Goal: Use online tool/utility: Utilize a website feature to perform a specific function

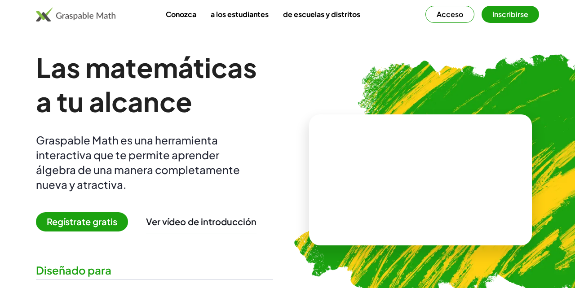
click at [83, 218] on font "Regístrate gratis" at bounding box center [82, 221] width 71 height 11
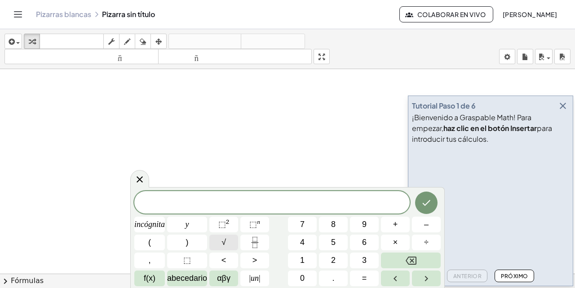
click at [226, 241] on font "√" at bounding box center [223, 242] width 4 height 9
click at [299, 259] on button "1" at bounding box center [302, 261] width 29 height 16
click at [428, 225] on font "–" at bounding box center [426, 224] width 4 height 9
click at [231, 242] on button "√" at bounding box center [223, 243] width 29 height 16
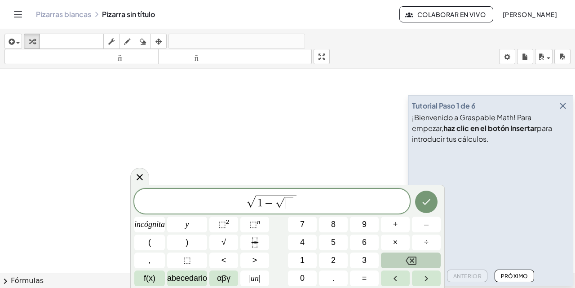
click at [407, 254] on button "Retroceso" at bounding box center [411, 261] width 60 height 16
click at [226, 247] on span "√" at bounding box center [223, 243] width 4 height 12
click at [310, 264] on button "1" at bounding box center [302, 261] width 29 height 16
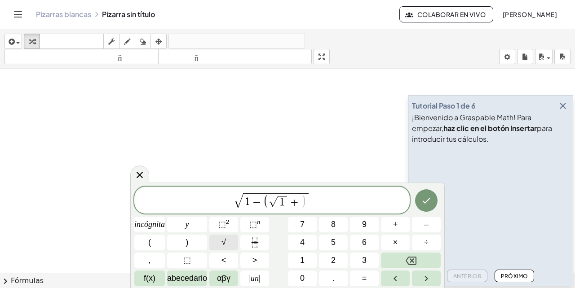
click at [226, 239] on font "√" at bounding box center [223, 242] width 4 height 9
click at [276, 199] on span "1 ​" at bounding box center [272, 202] width 9 height 12
click at [306, 200] on span "​" at bounding box center [304, 202] width 9 height 12
click at [310, 199] on span ")" at bounding box center [313, 201] width 6 height 14
click at [260, 241] on icon "Fracción" at bounding box center [254, 242] width 11 height 11
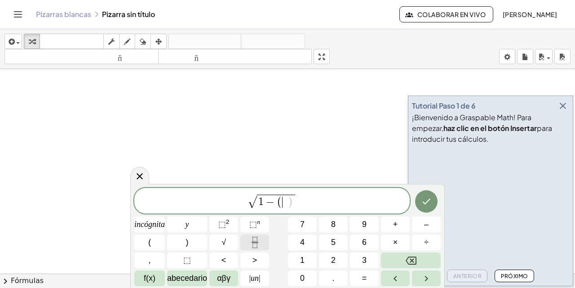
click at [255, 243] on icon "Fracción" at bounding box center [254, 242] width 11 height 11
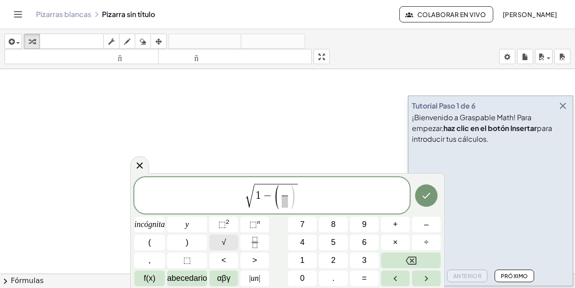
click at [227, 246] on button "√" at bounding box center [223, 243] width 29 height 16
click at [229, 246] on button "√" at bounding box center [223, 243] width 29 height 16
click at [275, 203] on span "​" at bounding box center [284, 202] width 48 height 12
click at [314, 187] on span ")" at bounding box center [313, 196] width 7 height 28
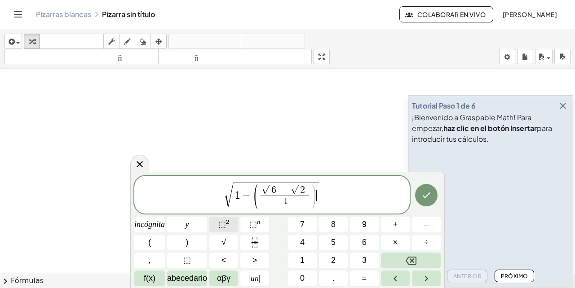
click at [226, 225] on font "⬚" at bounding box center [222, 224] width 8 height 9
click at [428, 196] on icon "Hecho" at bounding box center [426, 195] width 11 height 11
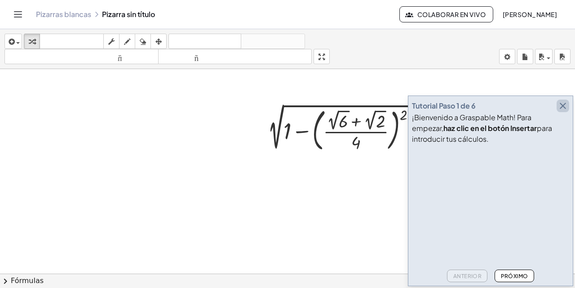
click at [563, 107] on icon "button" at bounding box center [562, 106] width 11 height 11
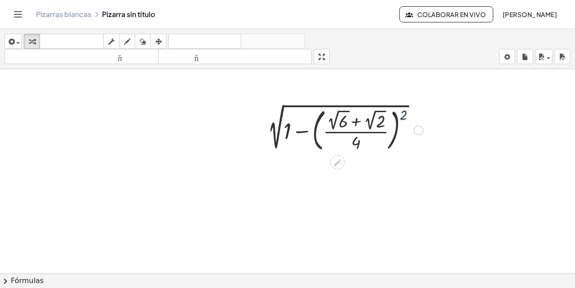
click at [404, 114] on div at bounding box center [342, 130] width 169 height 50
click at [403, 115] on div at bounding box center [342, 130] width 169 height 50
click at [405, 114] on div at bounding box center [342, 130] width 169 height 50
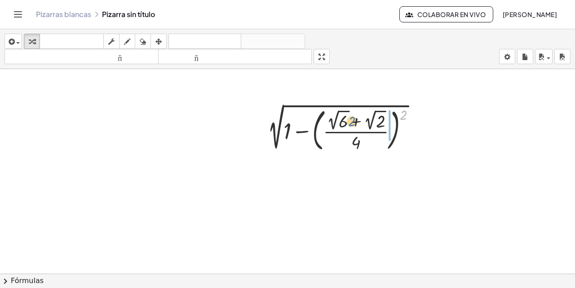
drag, startPoint x: 405, startPoint y: 114, endPoint x: 354, endPoint y: 121, distance: 51.7
click at [354, 120] on div at bounding box center [342, 130] width 169 height 50
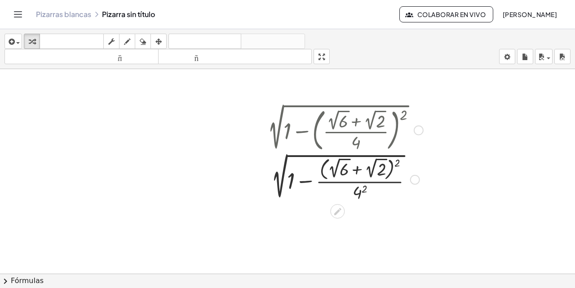
click at [396, 163] on div at bounding box center [342, 178] width 169 height 49
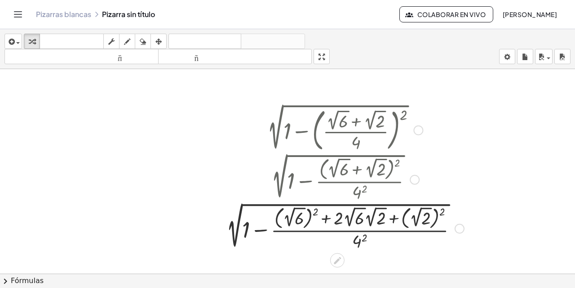
click at [316, 212] on div at bounding box center [342, 227] width 251 height 49
click at [316, 212] on div at bounding box center [342, 227] width 217 height 49
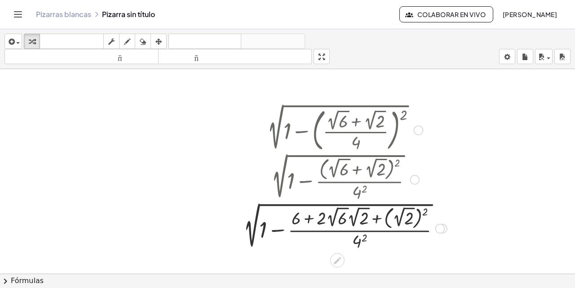
click at [423, 211] on div at bounding box center [342, 227] width 217 height 49
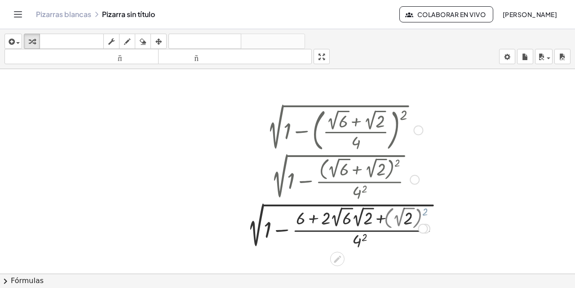
click at [423, 210] on div at bounding box center [342, 228] width 183 height 47
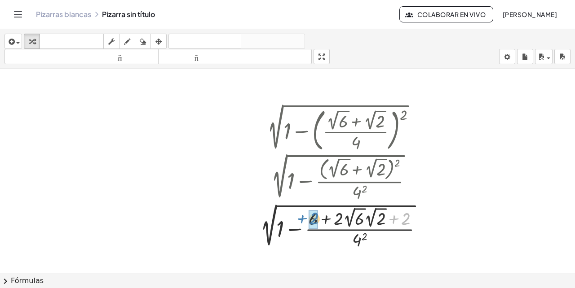
drag, startPoint x: 406, startPoint y: 220, endPoint x: 315, endPoint y: 220, distance: 91.6
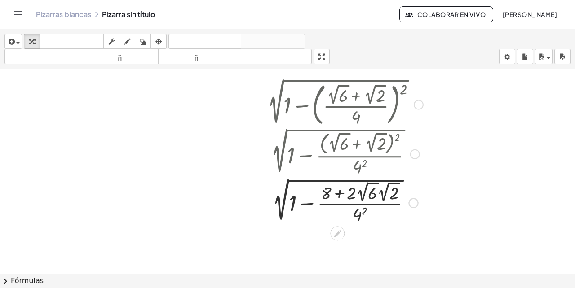
scroll to position [32, 0]
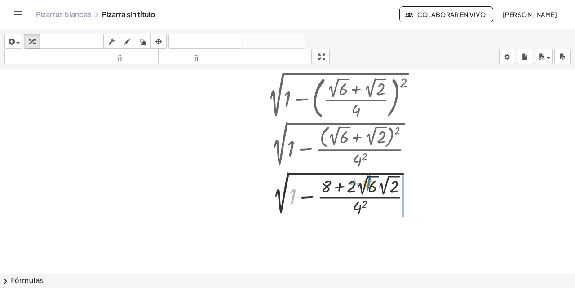
drag, startPoint x: 292, startPoint y: 197, endPoint x: 368, endPoint y: 182, distance: 77.2
click at [368, 182] on div at bounding box center [342, 195] width 169 height 47
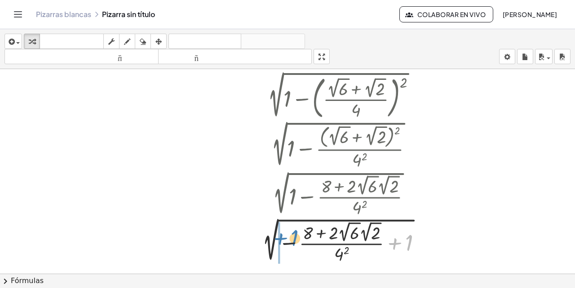
drag, startPoint x: 409, startPoint y: 239, endPoint x: 295, endPoint y: 234, distance: 114.2
click at [295, 234] on div at bounding box center [343, 242] width 180 height 47
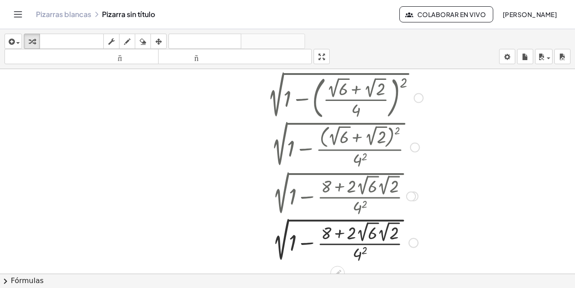
scroll to position [56, 0]
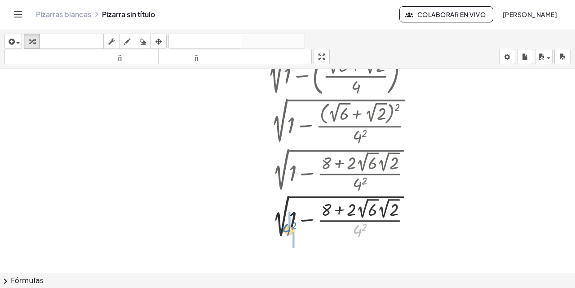
drag, startPoint x: 361, startPoint y: 229, endPoint x: 291, endPoint y: 228, distance: 69.6
click at [291, 228] on div at bounding box center [342, 219] width 169 height 47
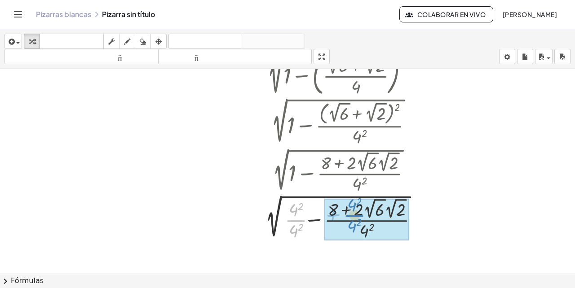
drag, startPoint x: 291, startPoint y: 209, endPoint x: 349, endPoint y: 204, distance: 59.1
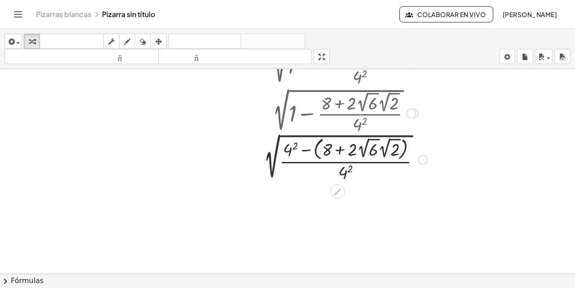
scroll to position [117, 0]
click at [305, 147] on div at bounding box center [342, 157] width 177 height 49
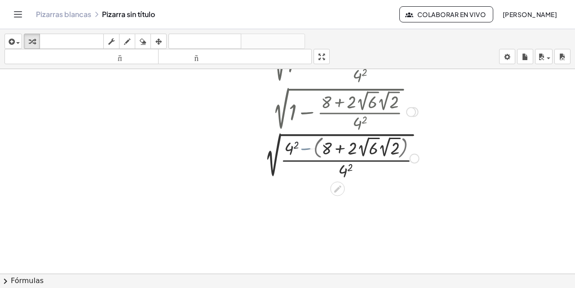
click at [305, 147] on div at bounding box center [342, 158] width 169 height 47
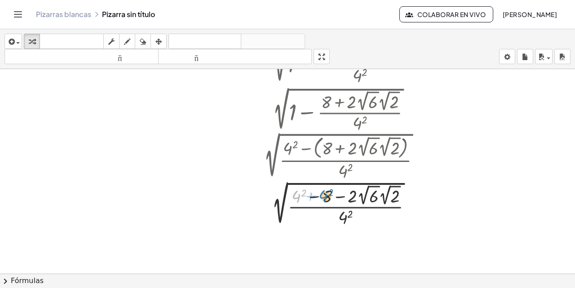
drag, startPoint x: 297, startPoint y: 195, endPoint x: 324, endPoint y: 195, distance: 26.9
click at [324, 195] on div at bounding box center [342, 205] width 177 height 47
drag, startPoint x: 325, startPoint y: 196, endPoint x: 297, endPoint y: 197, distance: 27.9
click at [297, 197] on div at bounding box center [342, 205] width 177 height 47
click at [299, 195] on div at bounding box center [342, 205] width 177 height 47
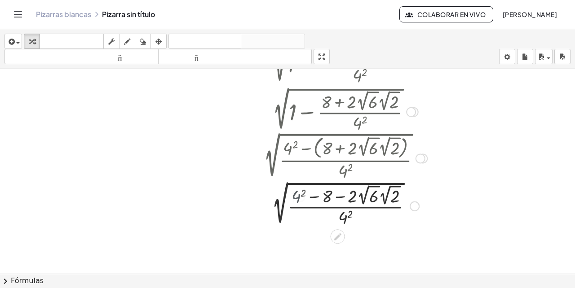
click at [299, 195] on div at bounding box center [342, 205] width 177 height 47
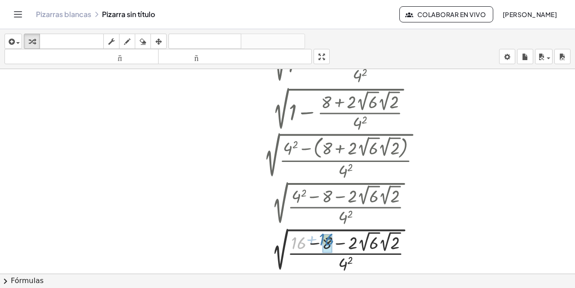
drag, startPoint x: 301, startPoint y: 244, endPoint x: 329, endPoint y: 240, distance: 28.1
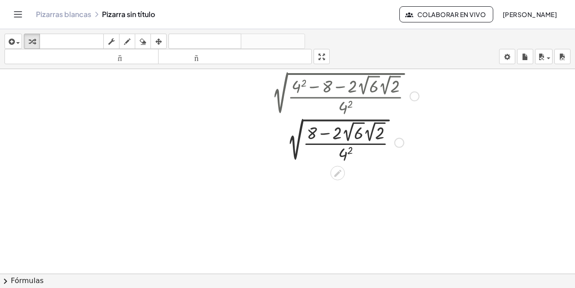
scroll to position [230, 0]
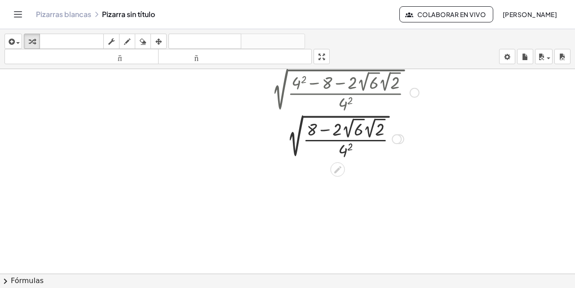
click at [399, 138] on div at bounding box center [397, 139] width 10 height 10
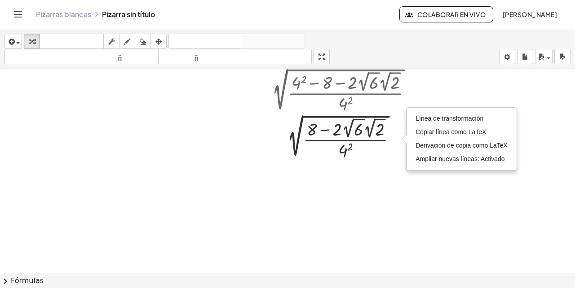
click at [386, 171] on div at bounding box center [287, 79] width 575 height 480
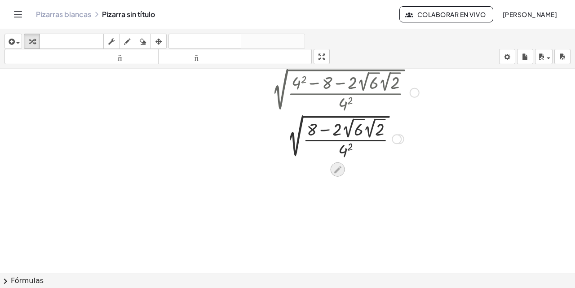
click at [339, 168] on icon at bounding box center [337, 169] width 7 height 7
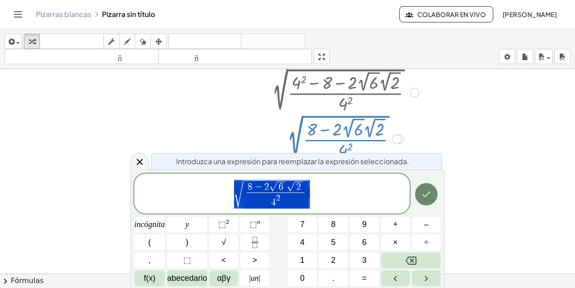
click at [421, 193] on icon "Hecho" at bounding box center [426, 194] width 11 height 11
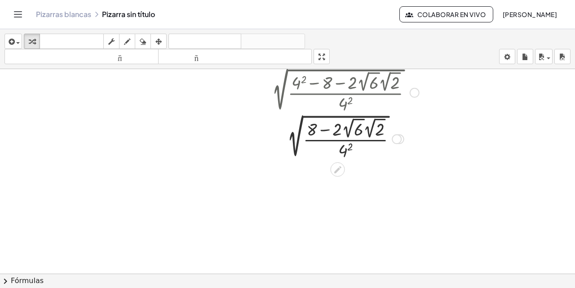
click at [371, 116] on div at bounding box center [342, 138] width 177 height 47
click at [373, 126] on div at bounding box center [342, 138] width 177 height 47
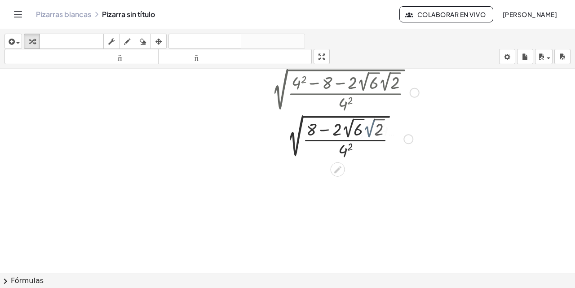
click at [373, 126] on div at bounding box center [342, 138] width 177 height 47
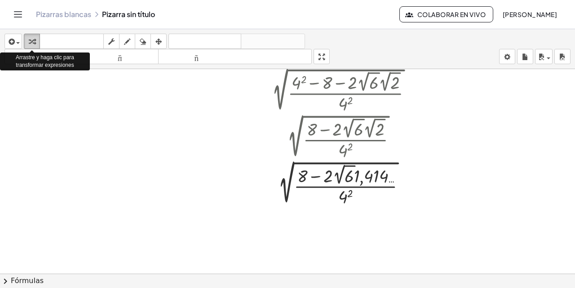
click at [33, 40] on icon "button" at bounding box center [32, 41] width 6 height 11
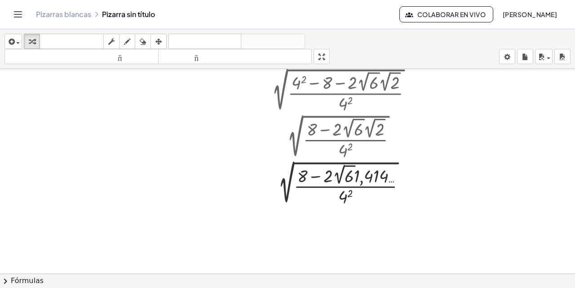
drag, startPoint x: 33, startPoint y: 40, endPoint x: 96, endPoint y: 82, distance: 75.2
click at [96, 82] on div "insertar Seleccione uno: Expresión matemática Función Texto Vídeo de YouTube Gr…" at bounding box center [287, 158] width 575 height 259
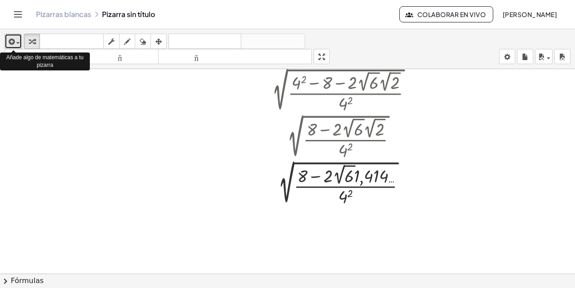
click at [19, 43] on span "button" at bounding box center [18, 43] width 4 height 2
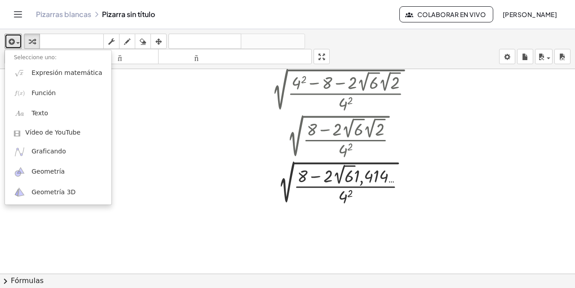
click at [131, 81] on div at bounding box center [287, 79] width 575 height 480
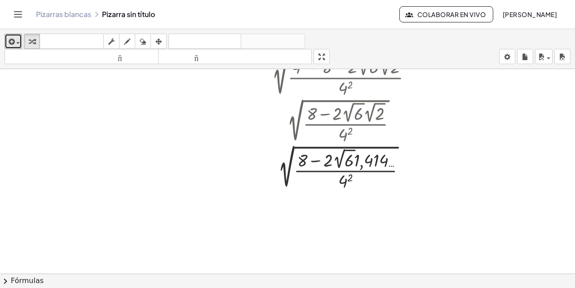
scroll to position [253, 0]
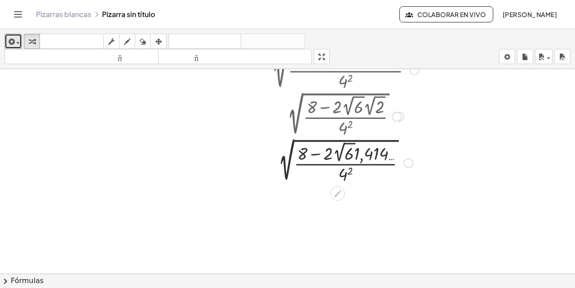
click at [407, 160] on div at bounding box center [408, 164] width 10 height 10
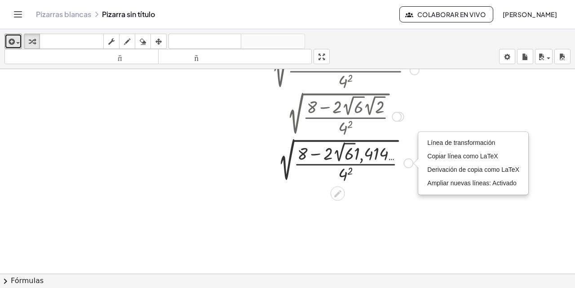
click at [389, 158] on div at bounding box center [342, 162] width 177 height 47
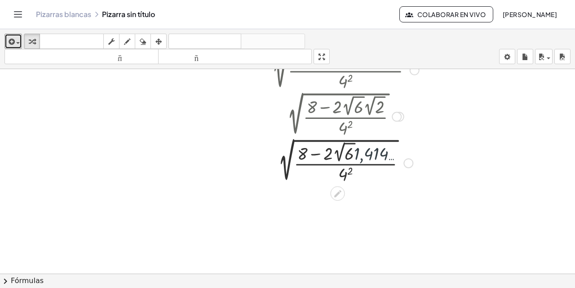
click at [389, 158] on div at bounding box center [342, 162] width 177 height 47
click at [379, 155] on div at bounding box center [342, 162] width 177 height 47
drag, startPoint x: 354, startPoint y: 153, endPoint x: 198, endPoint y: 163, distance: 156.1
click at [198, 163] on div "2 √ ( + 1 − ( · ( + 2 √ 6 + 2 √ 2 ) · 4 ) 2 ) 2 √ ( + 1 − · ( + 2 √ 6 + 2 √ 2 )…" at bounding box center [287, 123] width 575 height 614
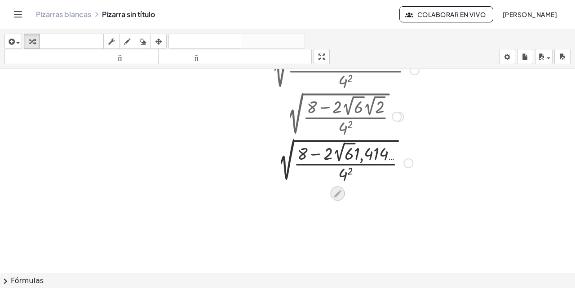
click at [339, 193] on icon at bounding box center [337, 193] width 7 height 7
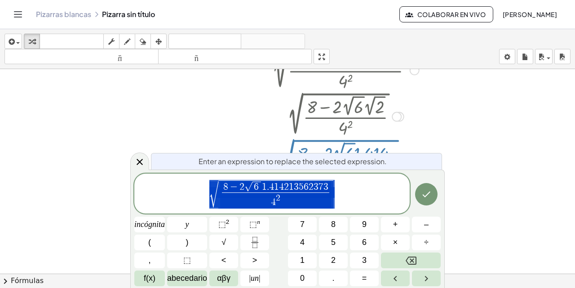
click at [339, 193] on span "√ 8 − 2 √ 6 1 . 4 1 4 2 1 3 5 6 2 3 7 3 4 2 ​" at bounding box center [271, 194] width 275 height 31
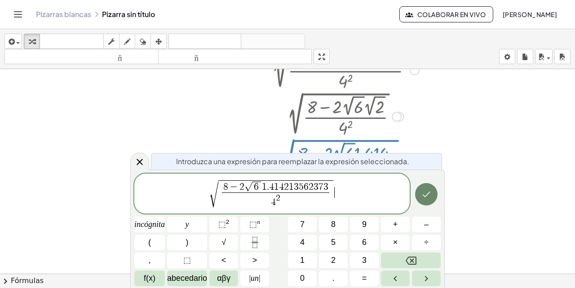
click at [420, 196] on button "Hecho" at bounding box center [426, 194] width 22 height 22
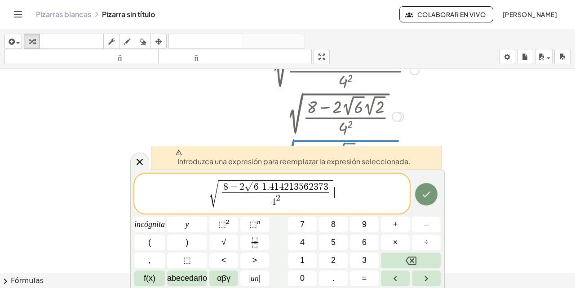
click at [388, 186] on span "√ 8 − 2 √ 6 1 . 4 1 4 2 1 3 5 6 2 3 7 3 4 2 ​ ​" at bounding box center [271, 194] width 275 height 31
click at [423, 192] on icon "Hecho" at bounding box center [426, 194] width 11 height 11
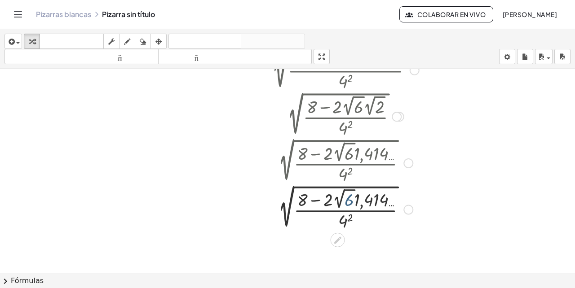
click at [353, 202] on div at bounding box center [342, 209] width 177 height 47
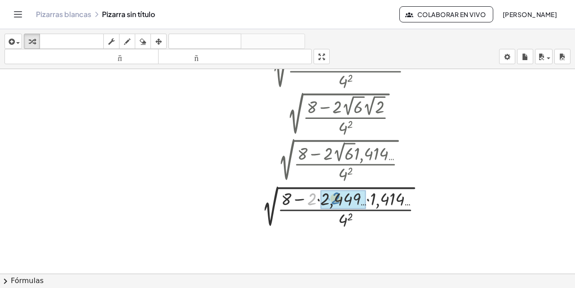
drag, startPoint x: 312, startPoint y: 198, endPoint x: 336, endPoint y: 197, distance: 23.8
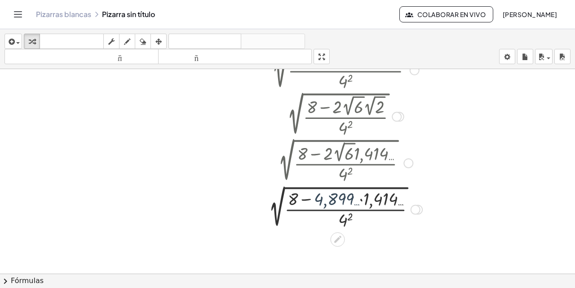
click at [331, 197] on div at bounding box center [342, 208] width 177 height 45
drag, startPoint x: 382, startPoint y: 197, endPoint x: 341, endPoint y: 199, distance: 40.9
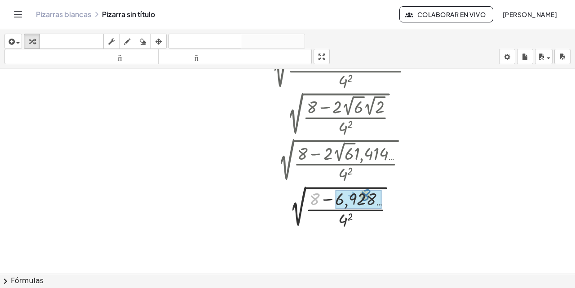
drag, startPoint x: 313, startPoint y: 198, endPoint x: 364, endPoint y: 194, distance: 50.9
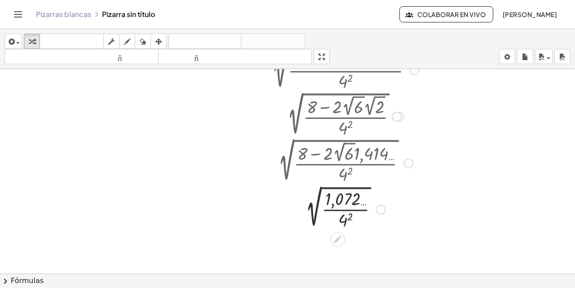
click at [345, 221] on div at bounding box center [342, 208] width 177 height 45
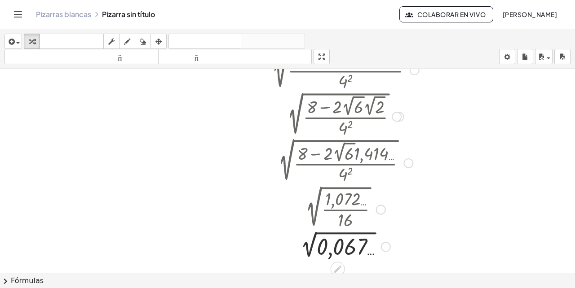
click at [344, 234] on div at bounding box center [342, 246] width 177 height 30
click at [345, 243] on div at bounding box center [342, 245] width 177 height 30
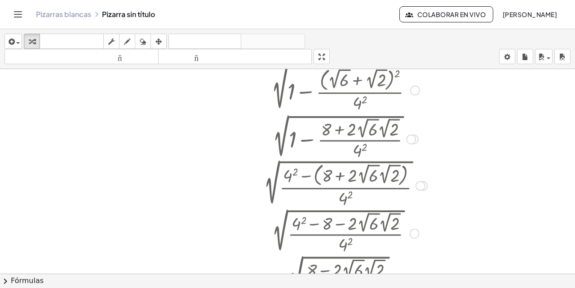
scroll to position [84, 0]
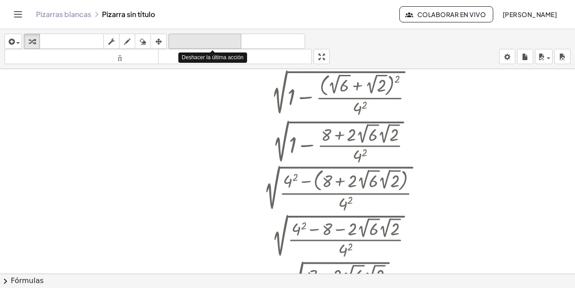
click at [190, 42] on font "deshacer" at bounding box center [205, 41] width 68 height 9
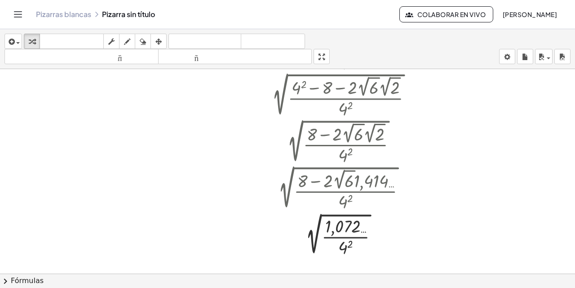
scroll to position [227, 0]
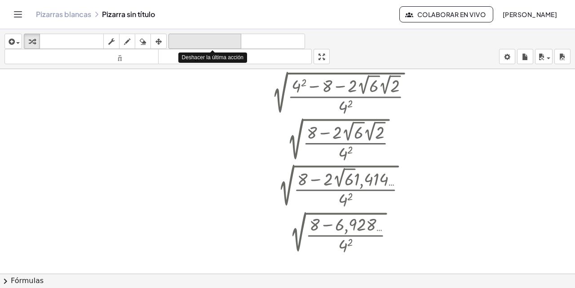
click at [197, 40] on font "deshacer" at bounding box center [205, 41] width 68 height 9
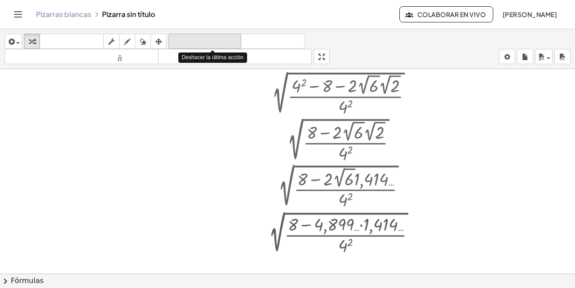
click at [197, 40] on font "deshacer" at bounding box center [205, 41] width 68 height 9
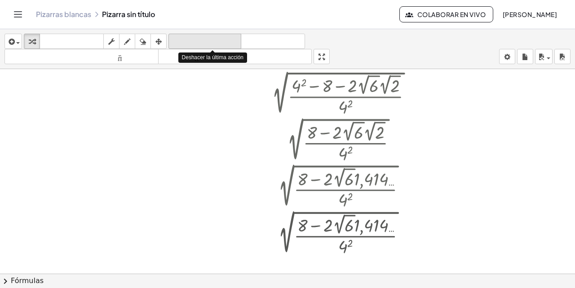
click at [196, 40] on font "deshacer" at bounding box center [205, 41] width 68 height 9
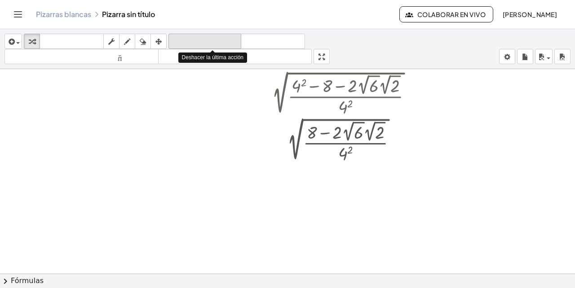
click at [196, 40] on font "deshacer" at bounding box center [205, 41] width 68 height 9
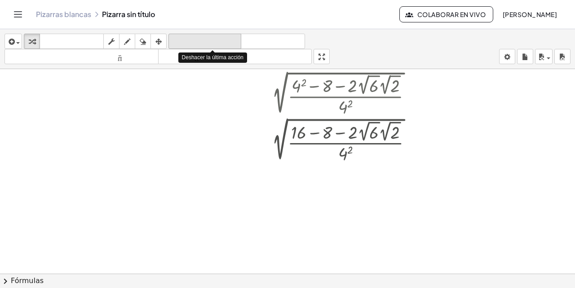
click at [196, 40] on font "deshacer" at bounding box center [205, 41] width 68 height 9
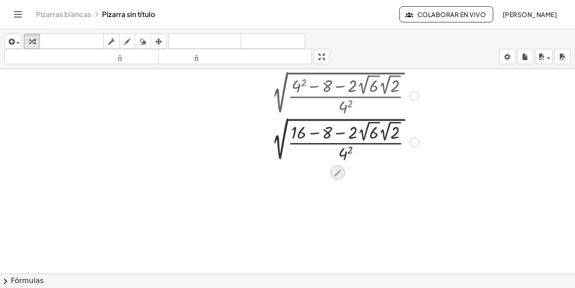
click at [339, 172] on icon at bounding box center [337, 172] width 9 height 9
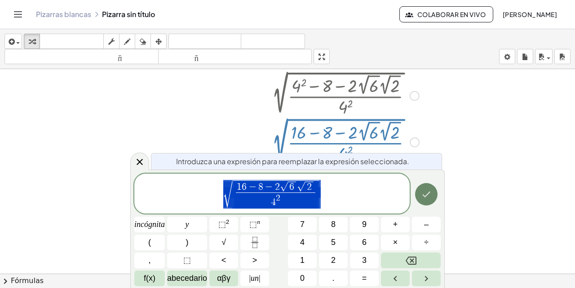
click at [422, 193] on icon "Hecho" at bounding box center [426, 194] width 11 height 11
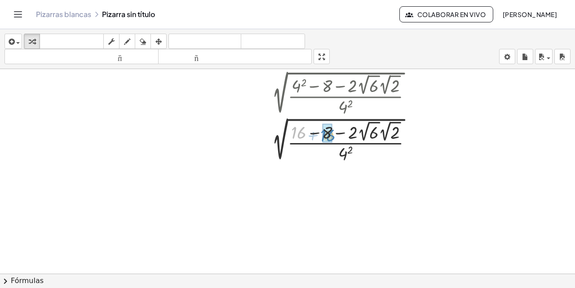
drag, startPoint x: 296, startPoint y: 134, endPoint x: 326, endPoint y: 136, distance: 29.7
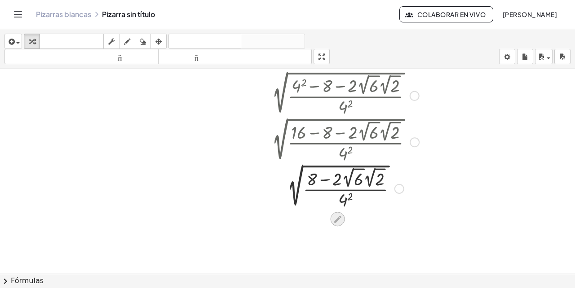
click at [338, 220] on icon at bounding box center [337, 219] width 7 height 7
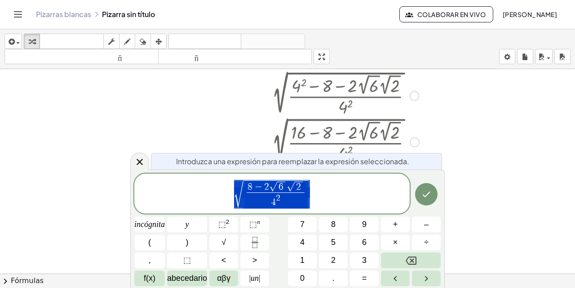
click at [338, 220] on button "8" at bounding box center [333, 225] width 29 height 16
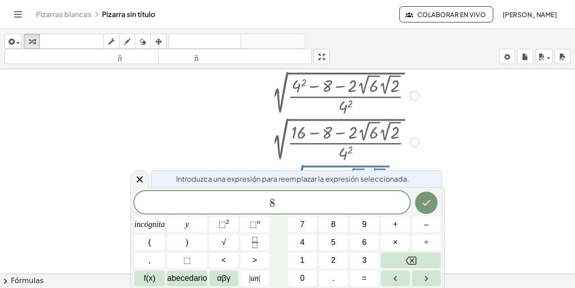
click at [428, 127] on div at bounding box center [343, 142] width 208 height 47
click at [419, 204] on button "Hecho" at bounding box center [426, 203] width 22 height 22
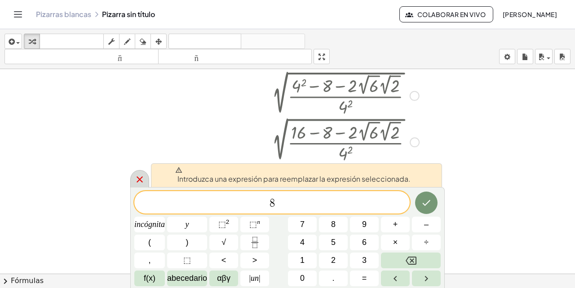
click at [135, 185] on icon at bounding box center [139, 179] width 11 height 11
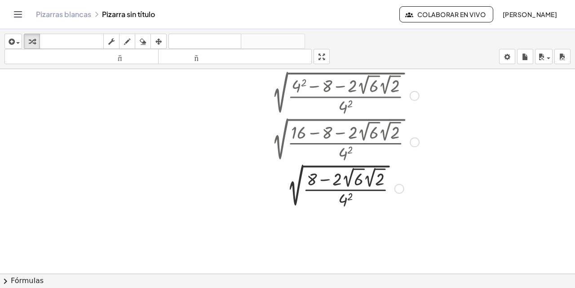
click at [307, 181] on div at bounding box center [342, 188] width 177 height 47
click at [401, 190] on div at bounding box center [399, 189] width 10 height 10
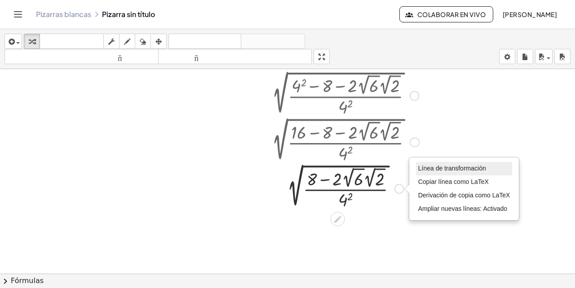
click at [423, 172] on li "Línea de transformación" at bounding box center [464, 168] width 97 height 13
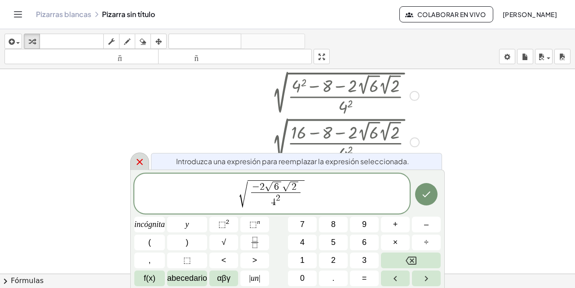
click at [137, 165] on icon at bounding box center [139, 162] width 11 height 11
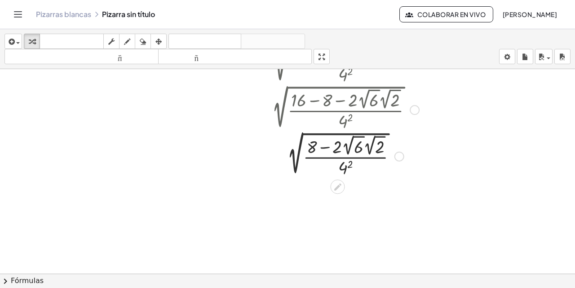
scroll to position [262, 0]
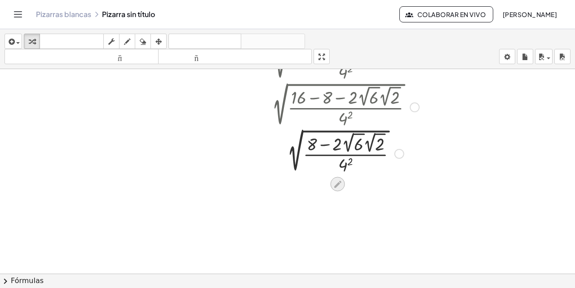
click at [336, 181] on icon at bounding box center [337, 184] width 9 height 9
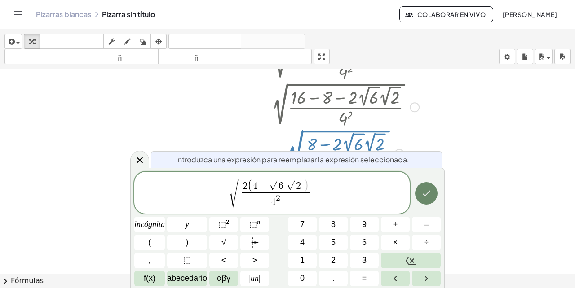
click at [422, 193] on icon "Hecho" at bounding box center [426, 193] width 11 height 11
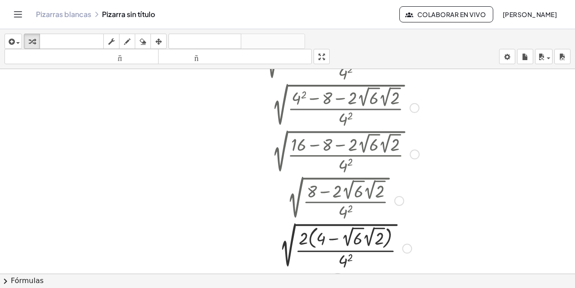
scroll to position [219, 0]
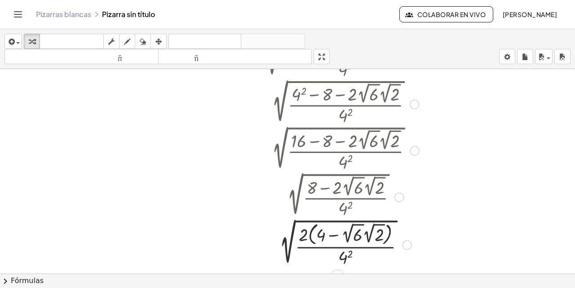
click at [349, 258] on div at bounding box center [342, 244] width 177 height 49
drag, startPoint x: 349, startPoint y: 259, endPoint x: 308, endPoint y: 234, distance: 48.6
click at [308, 234] on div at bounding box center [342, 244] width 177 height 49
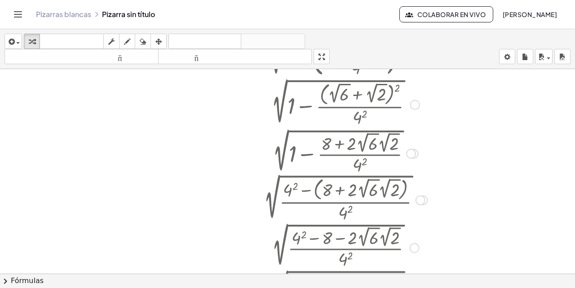
scroll to position [71, 0]
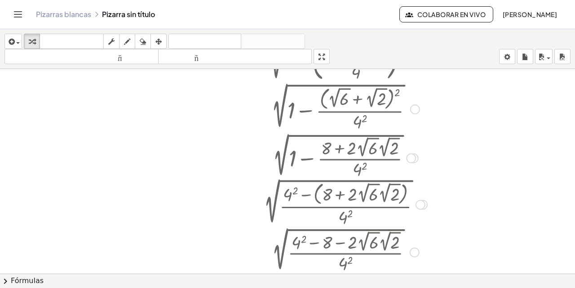
click at [415, 157] on div at bounding box center [411, 159] width 10 height 10
click at [411, 159] on div at bounding box center [411, 159] width 10 height 10
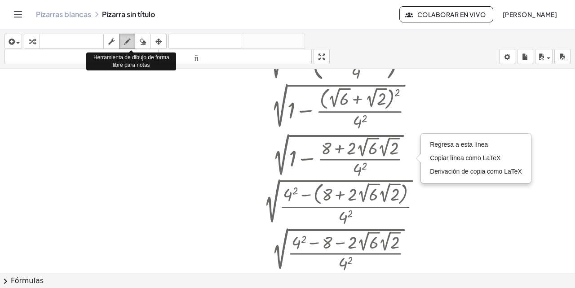
click at [127, 36] on icon "button" at bounding box center [127, 41] width 6 height 11
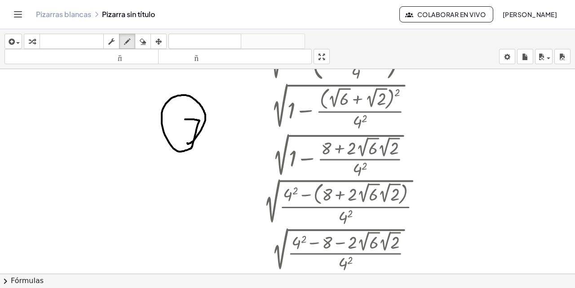
drag, startPoint x: 185, startPoint y: 119, endPoint x: 187, endPoint y: 143, distance: 23.9
click at [187, 143] on div at bounding box center [287, 210] width 575 height 422
click at [186, 143] on div at bounding box center [287, 210] width 575 height 422
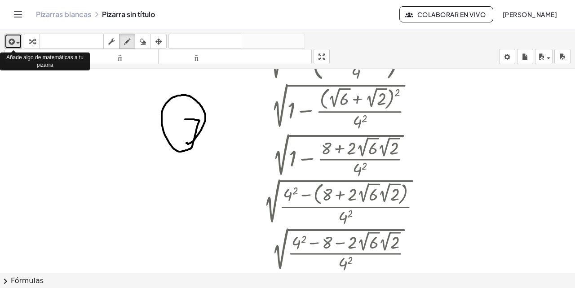
click at [16, 43] on span "button" at bounding box center [18, 43] width 4 height 2
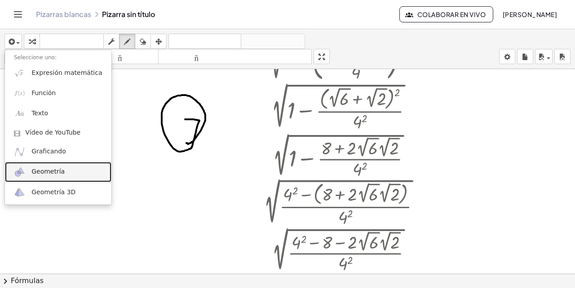
click at [57, 170] on font "Geometría" at bounding box center [47, 171] width 33 height 7
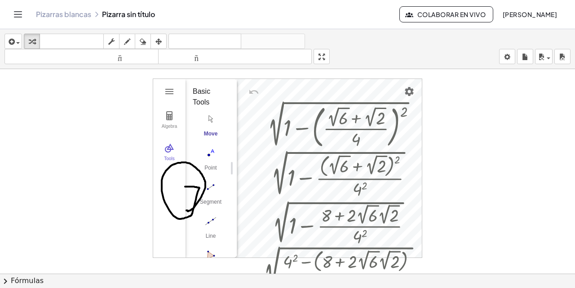
scroll to position [2, 0]
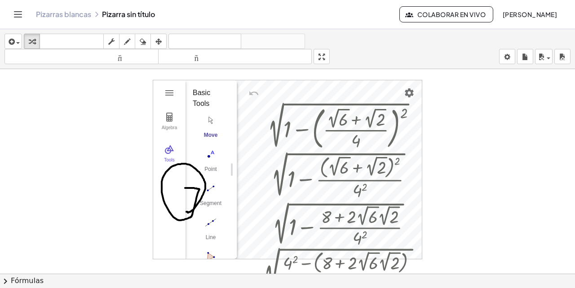
click at [139, 16] on div "Pizarras blancas Pizarra sin título" at bounding box center [217, 14] width 363 height 9
click at [97, 12] on icon at bounding box center [96, 14] width 7 height 7
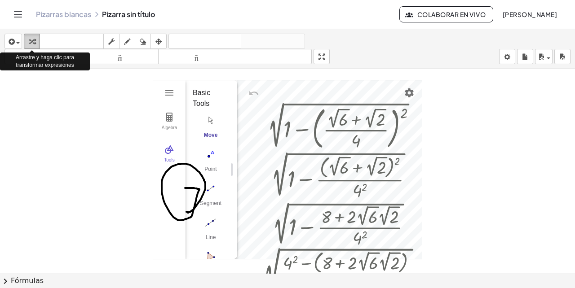
click at [36, 37] on div "button" at bounding box center [32, 41] width 12 height 11
click at [34, 42] on icon "button" at bounding box center [32, 41] width 6 height 11
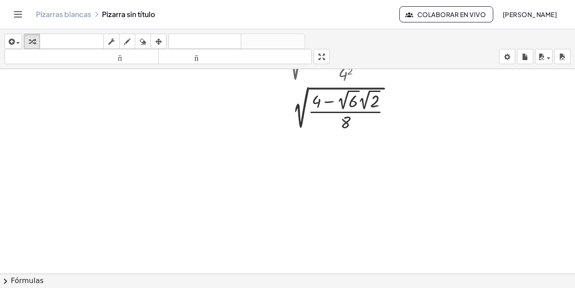
scroll to position [349, 0]
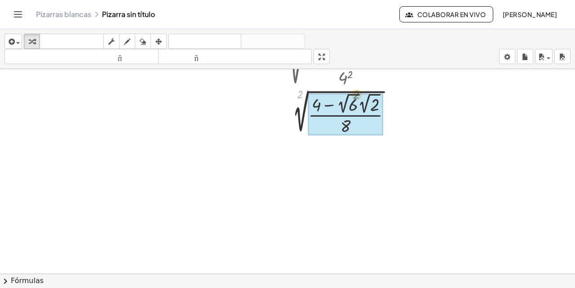
drag, startPoint x: 288, startPoint y: 102, endPoint x: 342, endPoint y: 102, distance: 54.3
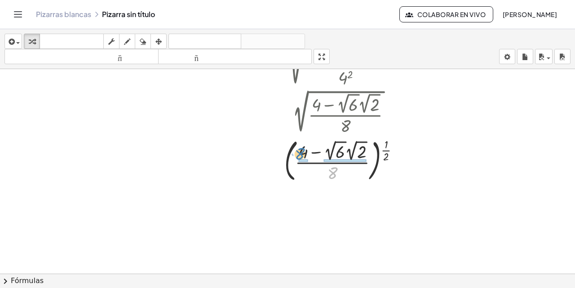
drag, startPoint x: 333, startPoint y: 173, endPoint x: 300, endPoint y: 153, distance: 38.5
click at [300, 153] on div at bounding box center [342, 161] width 177 height 50
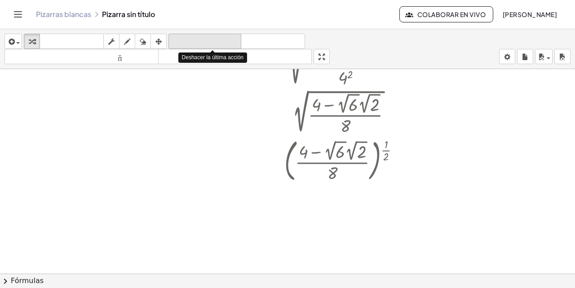
click at [196, 41] on font "deshacer" at bounding box center [205, 41] width 68 height 9
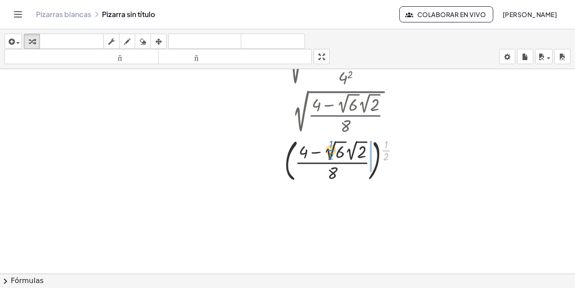
drag, startPoint x: 388, startPoint y: 150, endPoint x: 332, endPoint y: 149, distance: 55.2
click at [332, 149] on div at bounding box center [343, 161] width 164 height 50
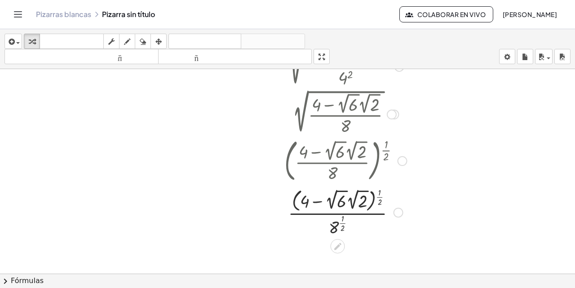
click at [340, 225] on div at bounding box center [342, 211] width 177 height 53
click at [339, 224] on div at bounding box center [342, 212] width 177 height 50
click at [339, 224] on icon at bounding box center [337, 221] width 9 height 9
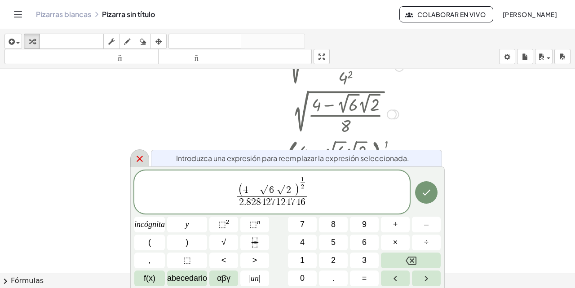
click at [137, 160] on icon at bounding box center [139, 159] width 11 height 11
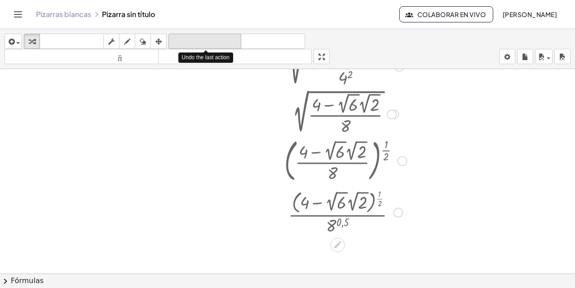
click at [190, 45] on font "deshacer" at bounding box center [205, 41] width 68 height 9
click at [190, 44] on font "deshacer" at bounding box center [205, 41] width 68 height 9
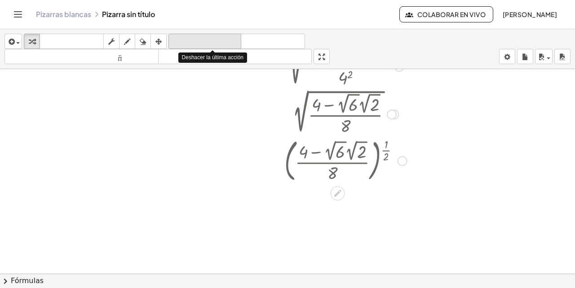
click at [190, 45] on font "deshacer" at bounding box center [205, 41] width 68 height 9
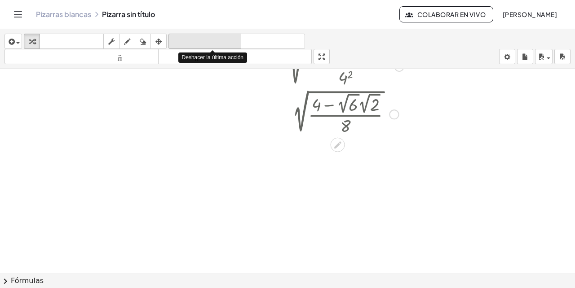
click at [190, 45] on font "deshacer" at bounding box center [205, 41] width 68 height 9
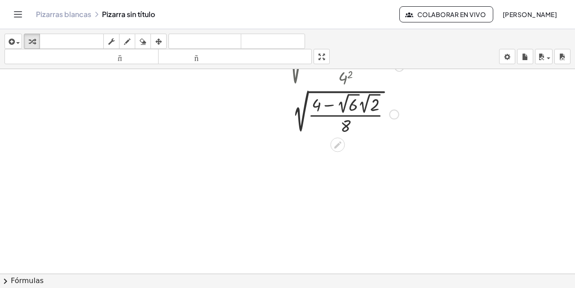
click at [305, 104] on div at bounding box center [340, 114] width 166 height 47
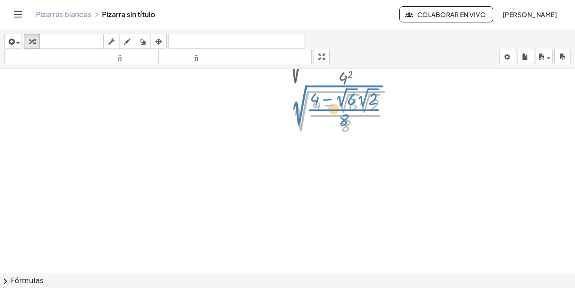
drag, startPoint x: 305, startPoint y: 104, endPoint x: 304, endPoint y: 98, distance: 6.1
click at [304, 98] on div at bounding box center [340, 114] width 166 height 47
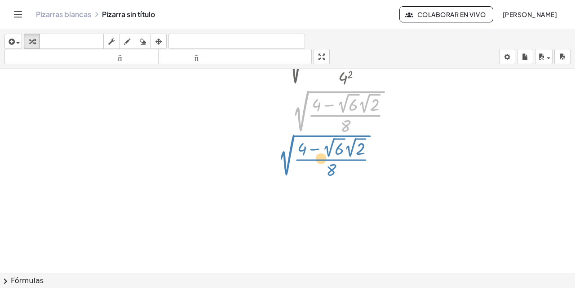
drag, startPoint x: 299, startPoint y: 113, endPoint x: 284, endPoint y: 157, distance: 45.9
click at [284, 157] on div "2 √ ( + 1 − ( · ( + 2 √ 6 + 2 √ 2 ) · 4 ) 2 ) 2 √ ( + 1 − · ( + 2 √ 6 + 2 √ 2 )…" at bounding box center [287, 27] width 575 height 614
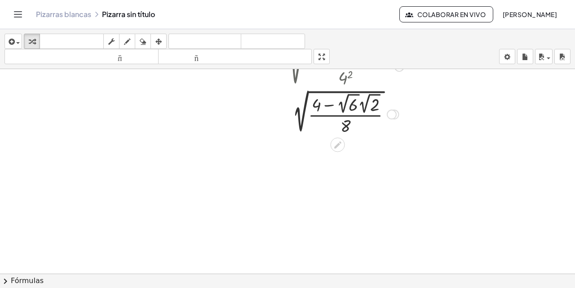
click at [360, 91] on div at bounding box center [340, 114] width 166 height 47
click at [306, 100] on div at bounding box center [340, 114] width 166 height 47
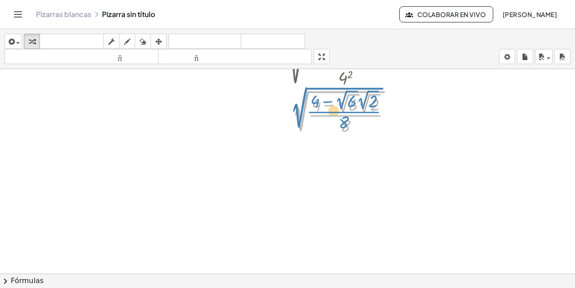
click at [304, 103] on div at bounding box center [340, 114] width 166 height 47
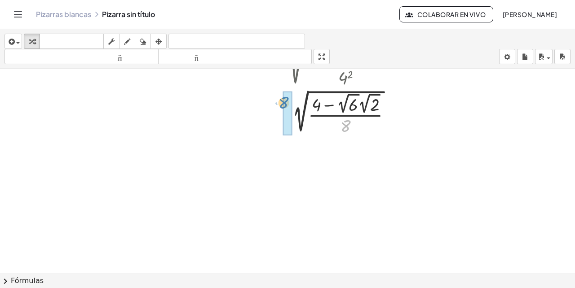
drag, startPoint x: 345, startPoint y: 126, endPoint x: 284, endPoint y: 102, distance: 65.8
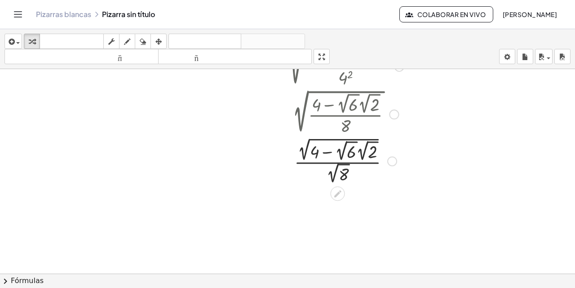
click at [346, 176] on div at bounding box center [342, 161] width 177 height 50
click at [346, 176] on div at bounding box center [342, 160] width 177 height 49
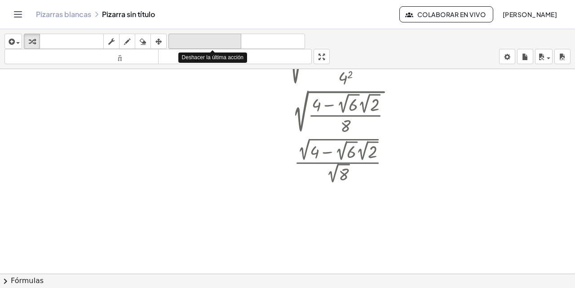
click at [230, 37] on icon "deshacer" at bounding box center [205, 41] width 68 height 11
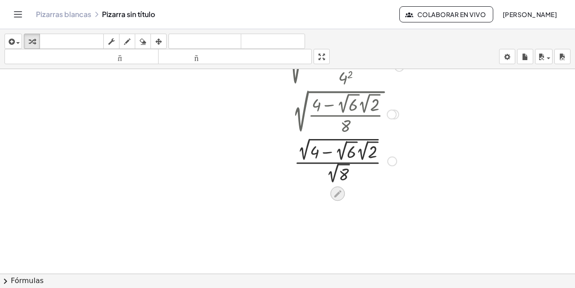
click at [336, 197] on icon at bounding box center [337, 193] width 9 height 9
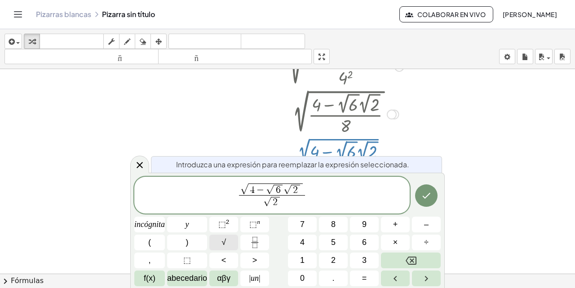
click at [220, 243] on button "√" at bounding box center [223, 243] width 29 height 16
click at [304, 237] on span "4" at bounding box center [302, 243] width 4 height 12
click at [420, 194] on button "Hecho" at bounding box center [426, 196] width 22 height 22
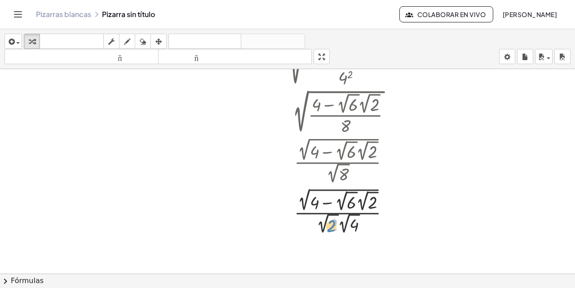
click at [328, 227] on div at bounding box center [342, 211] width 177 height 50
drag, startPoint x: 327, startPoint y: 224, endPoint x: 370, endPoint y: 201, distance: 48.4
click at [370, 201] on div at bounding box center [342, 211] width 177 height 50
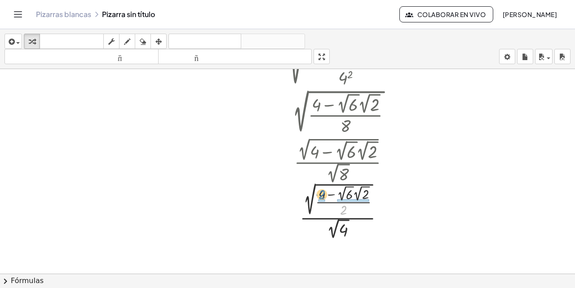
drag, startPoint x: 343, startPoint y: 210, endPoint x: 321, endPoint y: 195, distance: 26.8
click at [321, 195] on div at bounding box center [342, 211] width 177 height 61
click at [309, 189] on div at bounding box center [342, 211] width 177 height 61
click at [349, 191] on div at bounding box center [342, 211] width 177 height 61
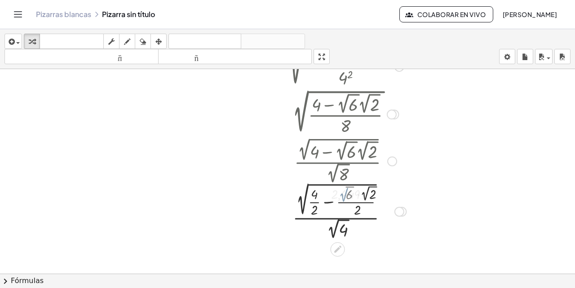
click at [349, 191] on div at bounding box center [342, 211] width 177 height 61
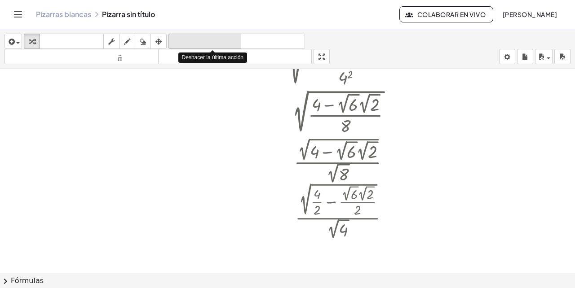
click at [230, 39] on font "deshacer" at bounding box center [205, 41] width 68 height 9
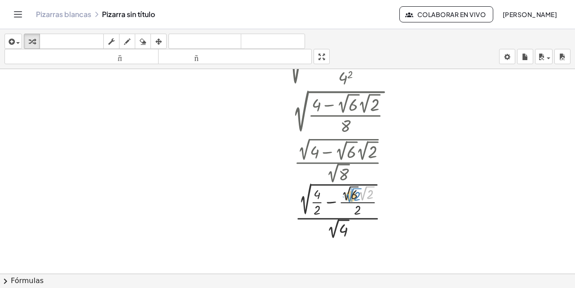
drag, startPoint x: 364, startPoint y: 191, endPoint x: 351, endPoint y: 193, distance: 13.1
drag, startPoint x: 367, startPoint y: 195, endPoint x: 361, endPoint y: 194, distance: 6.0
click at [361, 194] on div at bounding box center [342, 212] width 177 height 62
drag, startPoint x: 325, startPoint y: 191, endPoint x: 360, endPoint y: 186, distance: 35.4
click at [337, 222] on div at bounding box center [342, 211] width 177 height 61
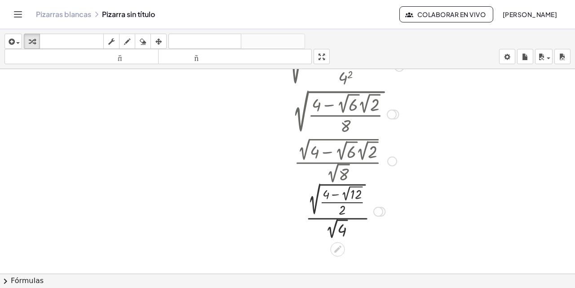
click at [337, 222] on div at bounding box center [342, 211] width 177 height 61
drag, startPoint x: 342, startPoint y: 229, endPoint x: 343, endPoint y: 209, distance: 20.2
click at [343, 209] on div at bounding box center [342, 211] width 177 height 61
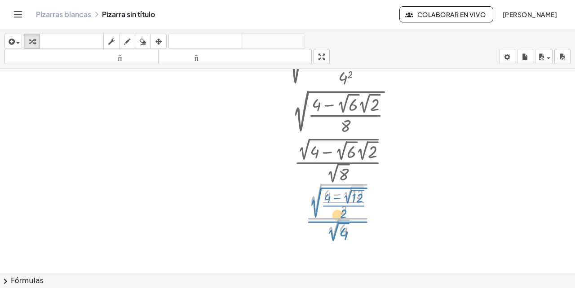
click at [337, 225] on div at bounding box center [342, 211] width 177 height 61
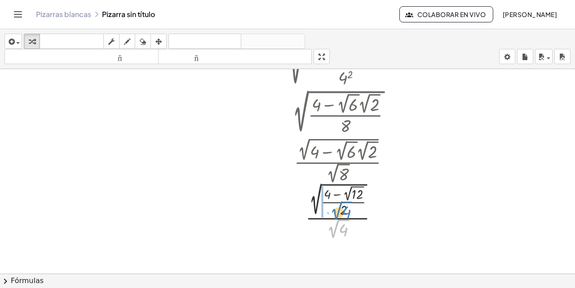
drag, startPoint x: 337, startPoint y: 228, endPoint x: 340, endPoint y: 210, distance: 18.2
click at [340, 210] on div at bounding box center [342, 211] width 177 height 61
drag, startPoint x: 347, startPoint y: 227, endPoint x: 346, endPoint y: 208, distance: 18.9
click at [346, 208] on div at bounding box center [342, 212] width 177 height 57
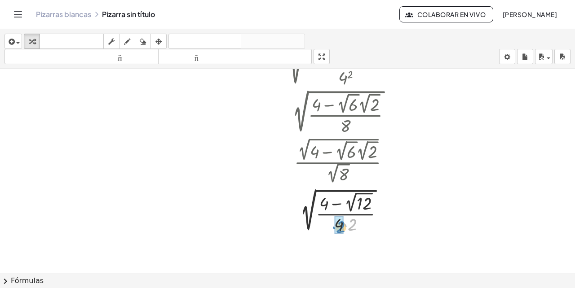
drag, startPoint x: 352, startPoint y: 225, endPoint x: 341, endPoint y: 227, distance: 11.4
click at [317, 190] on div at bounding box center [342, 213] width 177 height 47
drag, startPoint x: 352, startPoint y: 204, endPoint x: 356, endPoint y: 200, distance: 6.0
click at [356, 200] on div at bounding box center [342, 227] width 177 height 74
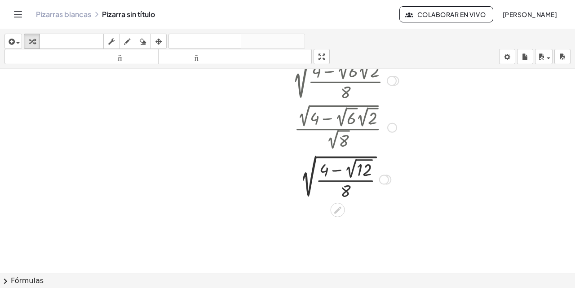
scroll to position [386, 0]
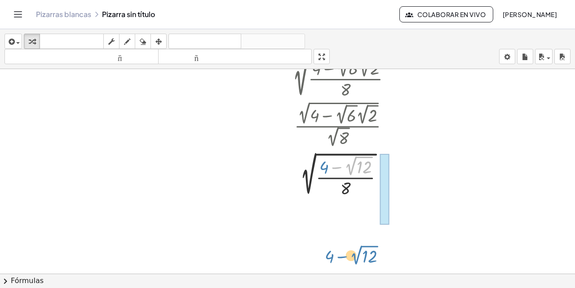
drag, startPoint x: 356, startPoint y: 160, endPoint x: 353, endPoint y: 221, distance: 61.6
click at [353, 221] on div at bounding box center [342, 190] width 177 height 74
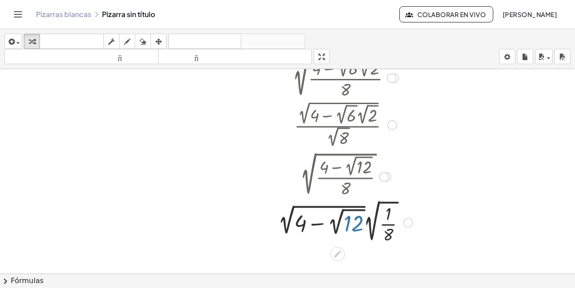
click at [344, 210] on div at bounding box center [342, 222] width 177 height 48
drag, startPoint x: 345, startPoint y: 211, endPoint x: 253, endPoint y: 198, distance: 92.9
click at [316, 206] on div at bounding box center [342, 222] width 177 height 48
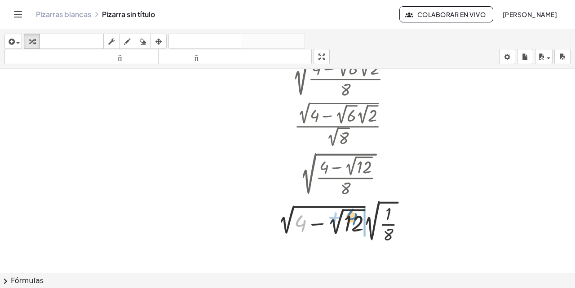
drag, startPoint x: 304, startPoint y: 222, endPoint x: 353, endPoint y: 214, distance: 49.6
click at [353, 214] on div at bounding box center [342, 222] width 177 height 48
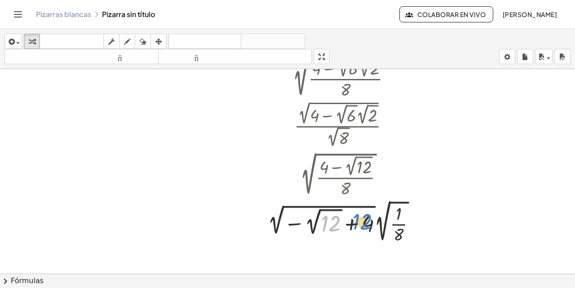
drag, startPoint x: 324, startPoint y: 222, endPoint x: 354, endPoint y: 218, distance: 29.9
click at [354, 218] on div at bounding box center [342, 222] width 177 height 48
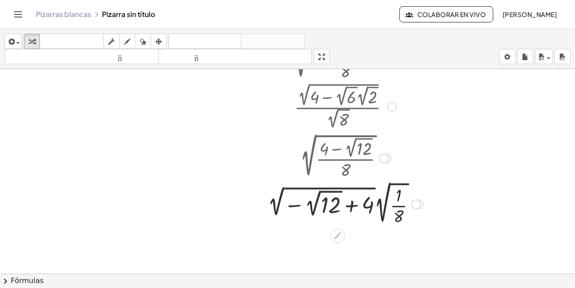
scroll to position [405, 0]
click at [326, 202] on div at bounding box center [342, 203] width 177 height 48
click at [326, 202] on div at bounding box center [345, 203] width 191 height 48
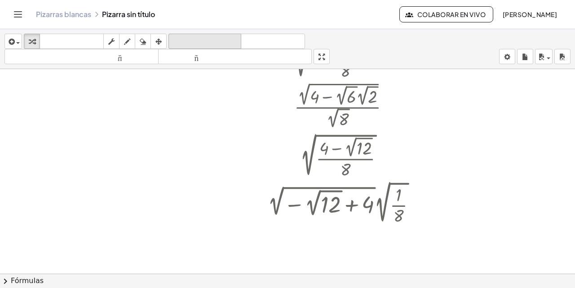
click at [218, 34] on button "deshacer deshacer" at bounding box center [204, 41] width 73 height 15
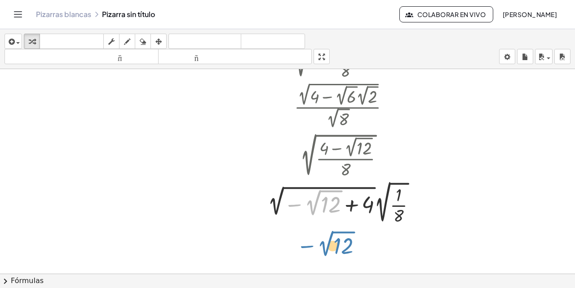
drag, startPoint x: 326, startPoint y: 191, endPoint x: 339, endPoint y: 232, distance: 42.3
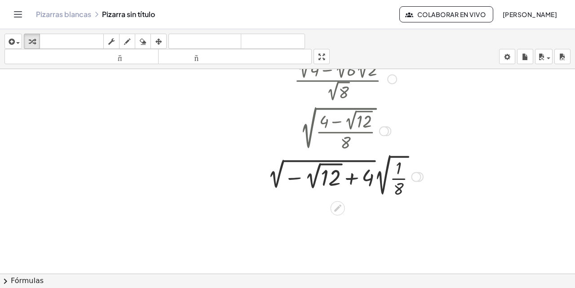
scroll to position [427, 0]
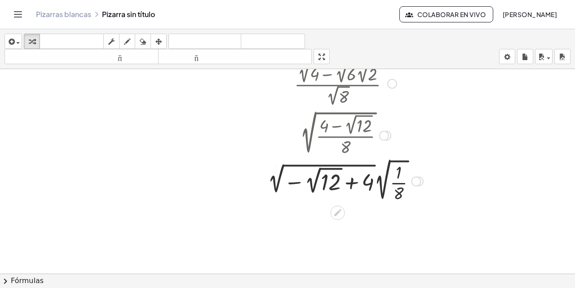
click at [284, 166] on div at bounding box center [342, 181] width 177 height 48
click at [277, 169] on div at bounding box center [342, 181] width 177 height 48
drag, startPoint x: 277, startPoint y: 169, endPoint x: 270, endPoint y: 170, distance: 6.8
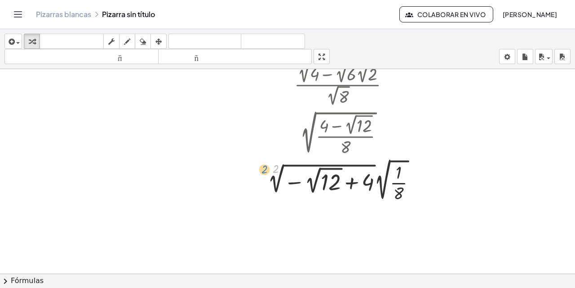
click at [270, 170] on div at bounding box center [342, 181] width 177 height 48
click at [313, 174] on div at bounding box center [342, 181] width 177 height 48
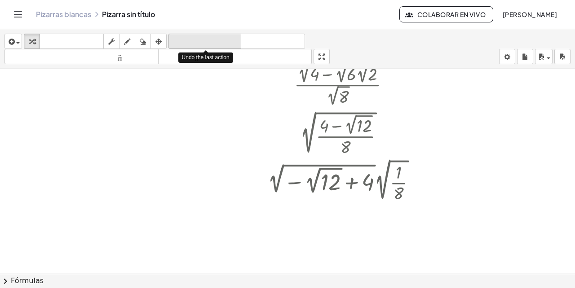
click at [213, 37] on icon "deshacer" at bounding box center [205, 41] width 68 height 11
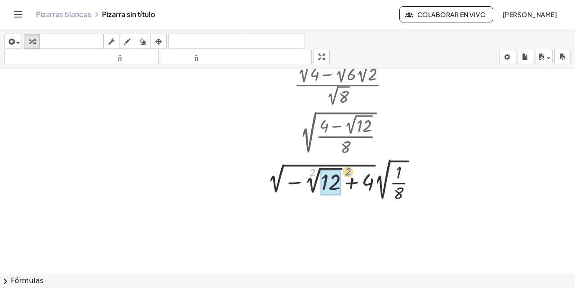
drag, startPoint x: 313, startPoint y: 173, endPoint x: 347, endPoint y: 172, distance: 34.6
click at [348, 172] on div at bounding box center [342, 181] width 177 height 48
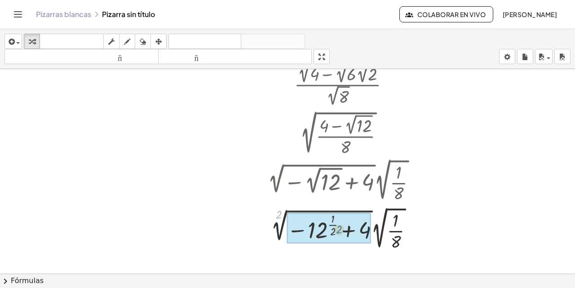
drag, startPoint x: 281, startPoint y: 216, endPoint x: 340, endPoint y: 229, distance: 61.1
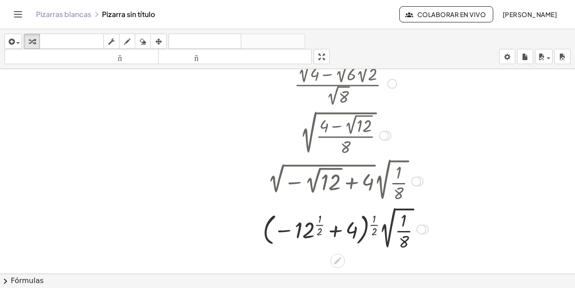
click at [391, 216] on div at bounding box center [343, 229] width 178 height 48
click at [388, 217] on div at bounding box center [343, 229] width 178 height 48
drag, startPoint x: 387, startPoint y: 212, endPoint x: 407, endPoint y: 227, distance: 24.8
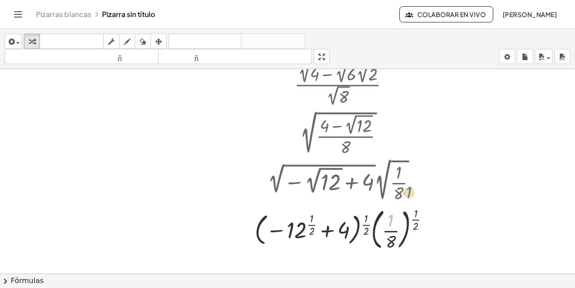
drag, startPoint x: 390, startPoint y: 220, endPoint x: 407, endPoint y: 191, distance: 33.4
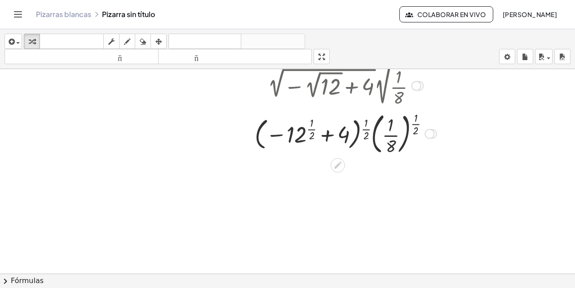
scroll to position [523, 0]
drag, startPoint x: 390, startPoint y: 120, endPoint x: 309, endPoint y: 112, distance: 81.2
click at [309, 112] on div at bounding box center [345, 133] width 191 height 48
click at [417, 117] on div at bounding box center [345, 133] width 191 height 48
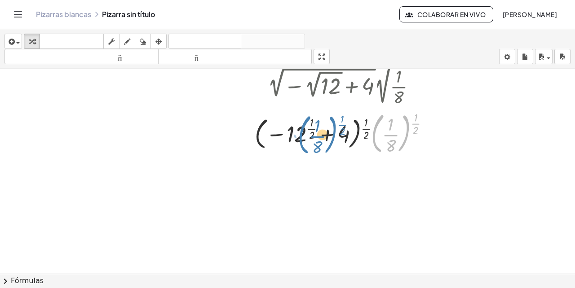
drag, startPoint x: 379, startPoint y: 120, endPoint x: 306, endPoint y: 122, distance: 73.2
click at [306, 122] on div at bounding box center [345, 133] width 191 height 48
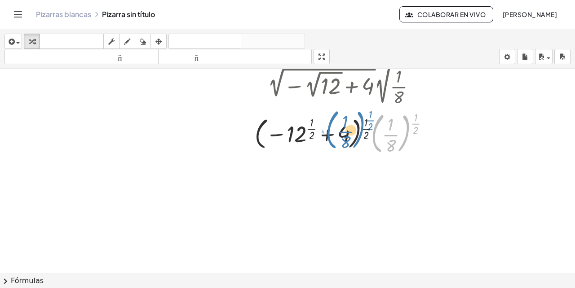
drag, startPoint x: 379, startPoint y: 121, endPoint x: 335, endPoint y: 115, distance: 44.8
click at [335, 115] on div at bounding box center [345, 133] width 191 height 48
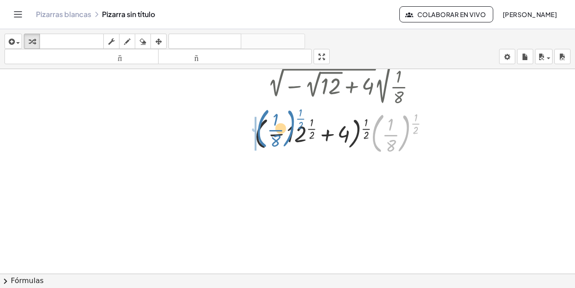
drag, startPoint x: 379, startPoint y: 120, endPoint x: 264, endPoint y: 116, distance: 115.0
click at [264, 116] on div at bounding box center [345, 133] width 191 height 48
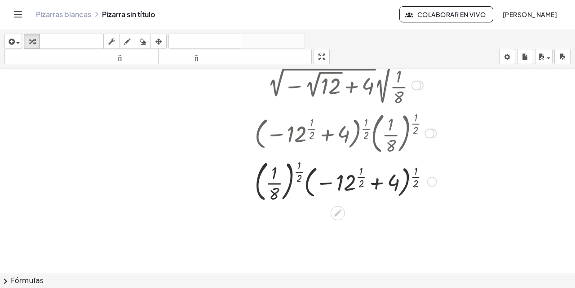
click at [352, 180] on div at bounding box center [345, 181] width 191 height 48
click at [335, 212] on icon at bounding box center [337, 213] width 9 height 9
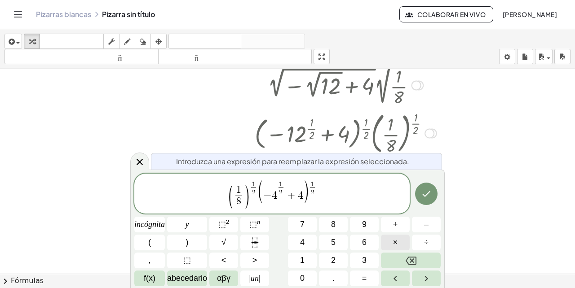
click at [397, 242] on font "×" at bounding box center [395, 242] width 5 height 9
click at [364, 260] on font "3" at bounding box center [364, 260] width 4 height 9
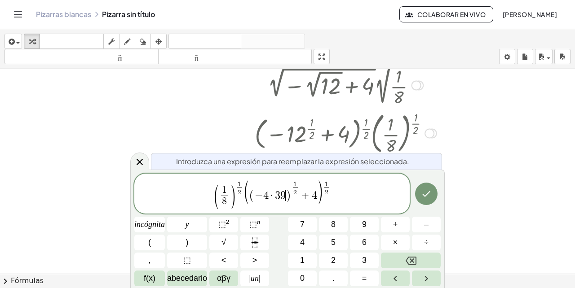
click at [284, 193] on span "9" at bounding box center [282, 195] width 5 height 11
click at [425, 195] on icon "Hecho" at bounding box center [426, 194] width 11 height 11
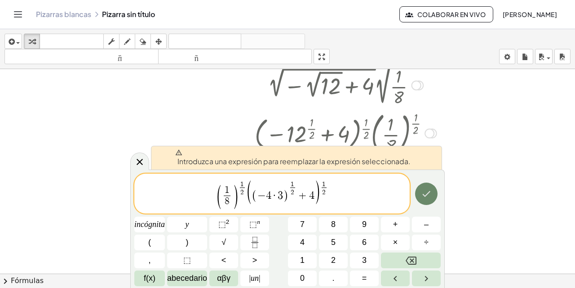
click at [428, 189] on icon "Hecho" at bounding box center [426, 194] width 11 height 11
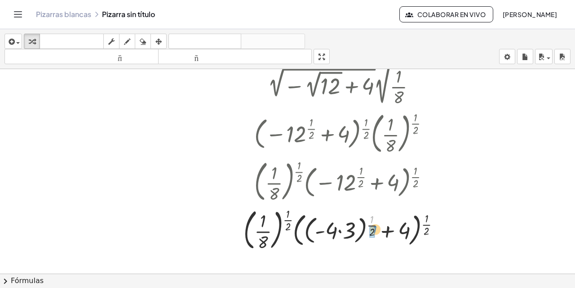
drag, startPoint x: 372, startPoint y: 218, endPoint x: 373, endPoint y: 225, distance: 6.9
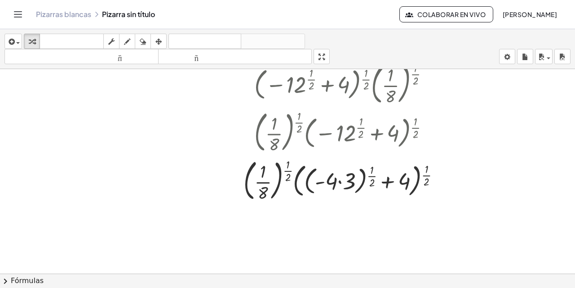
scroll to position [573, 0]
drag, startPoint x: 372, startPoint y: 169, endPoint x: 368, endPoint y: 173, distance: 5.7
click at [368, 175] on div at bounding box center [345, 179] width 213 height 48
drag, startPoint x: 372, startPoint y: 181, endPoint x: 344, endPoint y: 174, distance: 29.0
click at [344, 174] on div at bounding box center [345, 179] width 213 height 48
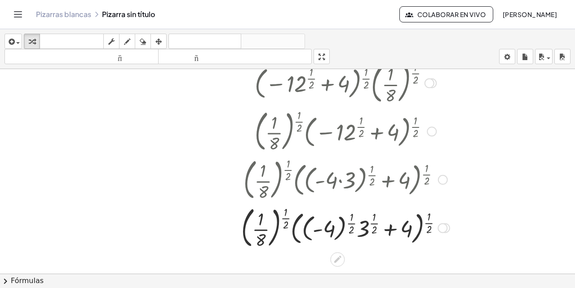
click at [375, 225] on div at bounding box center [345, 227] width 217 height 48
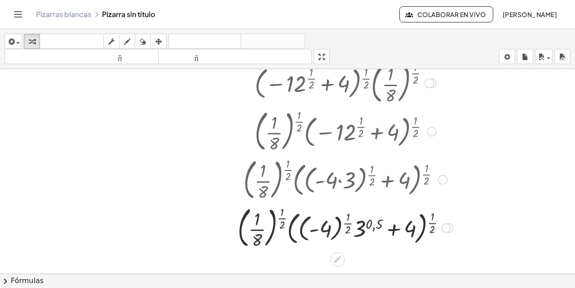
click at [375, 224] on div at bounding box center [345, 227] width 225 height 48
click at [375, 224] on div at bounding box center [345, 227] width 251 height 48
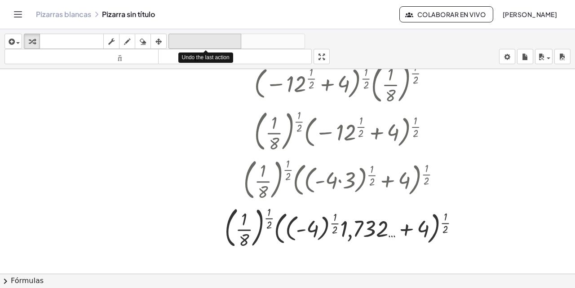
click at [228, 40] on font "deshacer" at bounding box center [205, 41] width 68 height 9
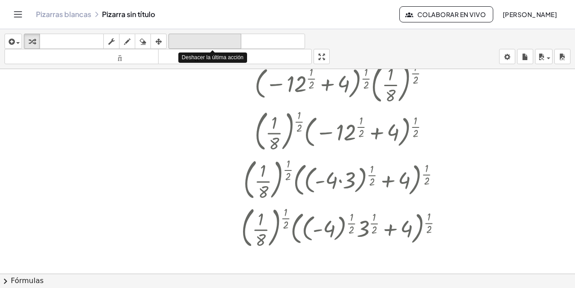
click at [228, 40] on font "deshacer" at bounding box center [205, 41] width 68 height 9
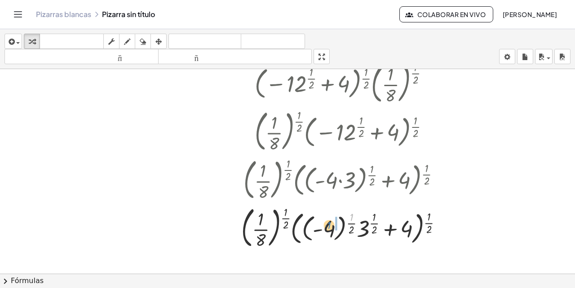
drag, startPoint x: 353, startPoint y: 217, endPoint x: 331, endPoint y: 225, distance: 23.9
click at [331, 225] on div at bounding box center [345, 227] width 217 height 48
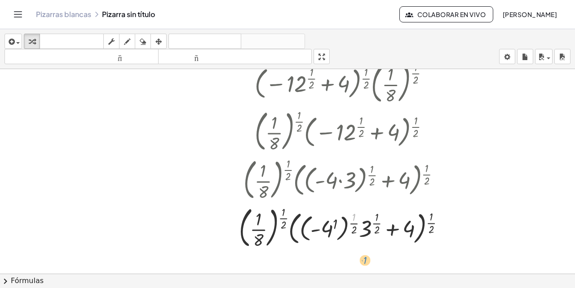
drag, startPoint x: 354, startPoint y: 217, endPoint x: 363, endPoint y: 256, distance: 39.8
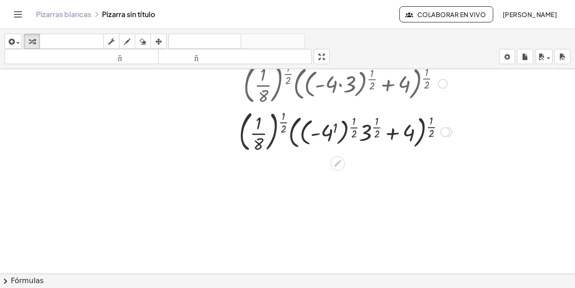
scroll to position [672, 0]
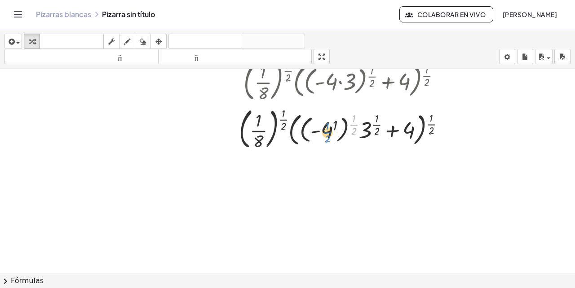
drag, startPoint x: 354, startPoint y: 117, endPoint x: 327, endPoint y: 124, distance: 27.6
click at [327, 124] on div at bounding box center [345, 129] width 222 height 48
drag, startPoint x: 354, startPoint y: 115, endPoint x: 318, endPoint y: 118, distance: 36.0
click at [318, 118] on div at bounding box center [345, 129] width 222 height 48
drag, startPoint x: 376, startPoint y: 117, endPoint x: 366, endPoint y: 119, distance: 11.1
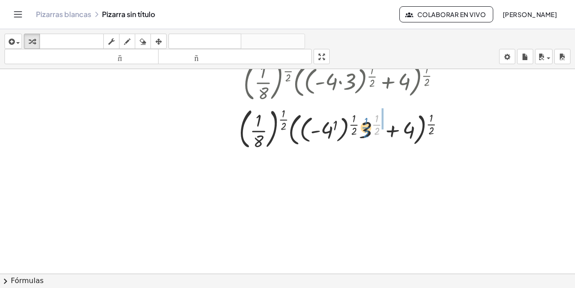
click at [366, 119] on div at bounding box center [345, 129] width 222 height 48
click at [368, 127] on div at bounding box center [345, 129] width 222 height 48
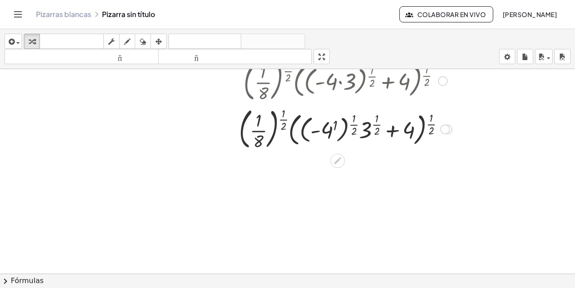
click at [377, 124] on div at bounding box center [345, 129] width 222 height 48
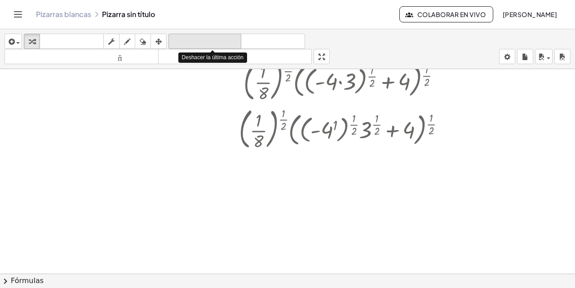
click at [231, 38] on font "deshacer" at bounding box center [205, 41] width 68 height 9
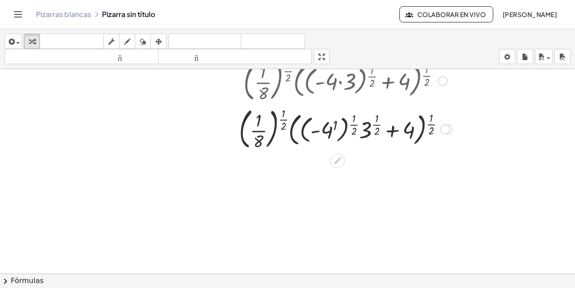
click at [377, 124] on div at bounding box center [345, 129] width 222 height 48
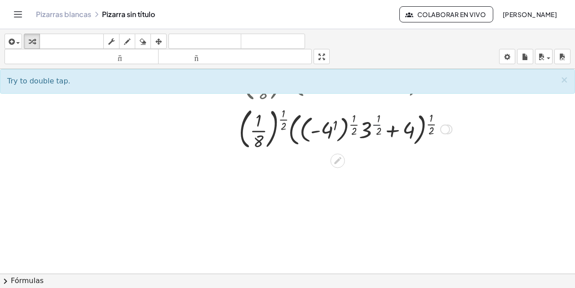
click at [377, 124] on div at bounding box center [345, 129] width 222 height 48
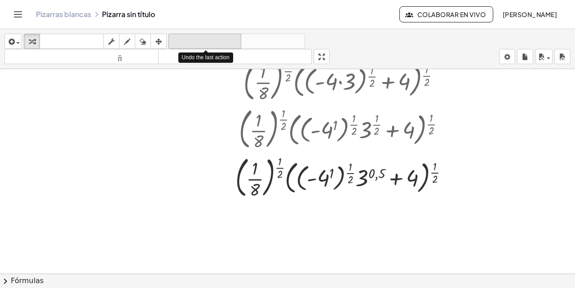
click at [238, 40] on font "deshacer" at bounding box center [205, 41] width 68 height 9
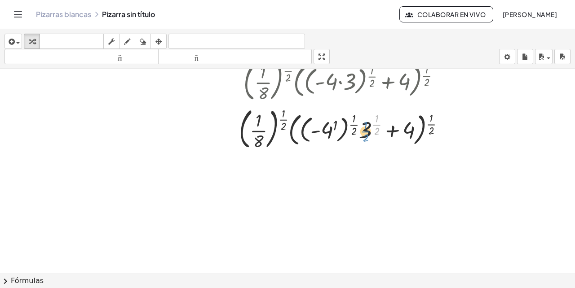
drag, startPoint x: 377, startPoint y: 119, endPoint x: 366, endPoint y: 126, distance: 13.1
click at [366, 126] on div at bounding box center [345, 129] width 222 height 48
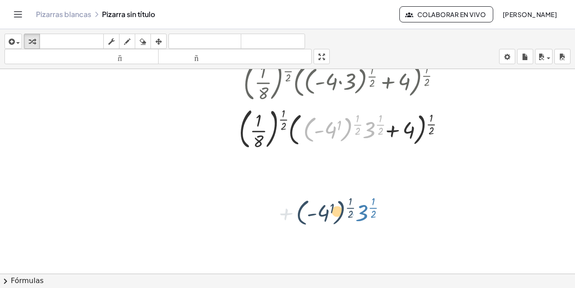
drag, startPoint x: 366, startPoint y: 125, endPoint x: 358, endPoint y: 208, distance: 83.0
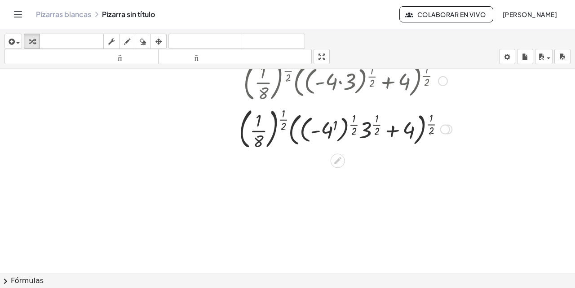
click at [368, 130] on div at bounding box center [345, 129] width 222 height 48
drag, startPoint x: 378, startPoint y: 116, endPoint x: 375, endPoint y: 123, distance: 8.3
drag, startPoint x: 376, startPoint y: 117, endPoint x: 360, endPoint y: 125, distance: 18.3
click at [360, 125] on div at bounding box center [345, 129] width 222 height 48
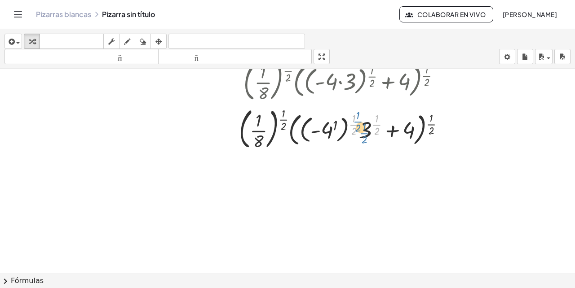
drag, startPoint x: 378, startPoint y: 117, endPoint x: 365, endPoint y: 126, distance: 15.2
click at [365, 126] on div at bounding box center [345, 129] width 222 height 48
drag, startPoint x: 377, startPoint y: 117, endPoint x: 363, endPoint y: 117, distance: 13.9
click at [363, 117] on div at bounding box center [345, 129] width 222 height 48
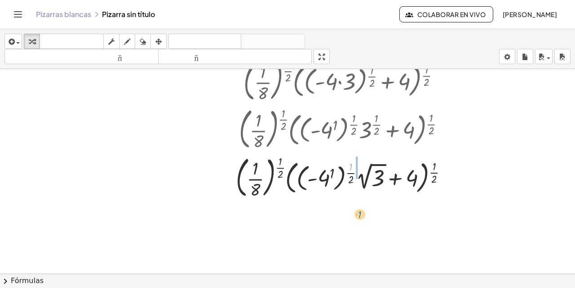
drag, startPoint x: 352, startPoint y: 168, endPoint x: 361, endPoint y: 223, distance: 55.6
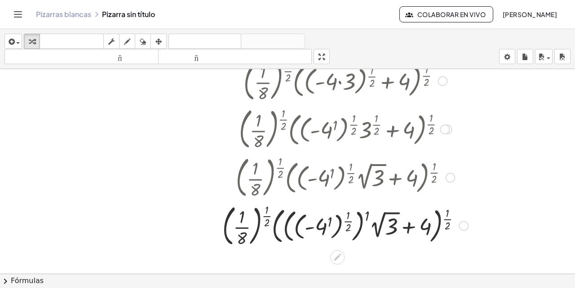
drag, startPoint x: 361, startPoint y: 236, endPoint x: 358, endPoint y: 225, distance: 11.7
drag, startPoint x: 348, startPoint y: 216, endPoint x: 377, endPoint y: 254, distance: 47.3
click at [375, 248] on div at bounding box center [345, 225] width 255 height 48
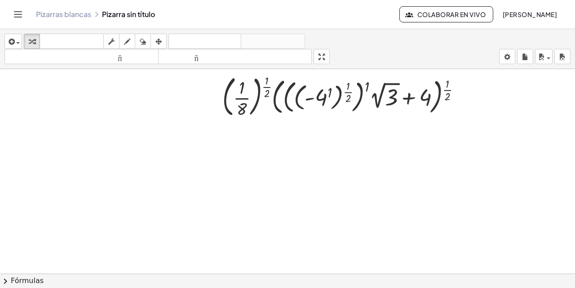
scroll to position [800, 0]
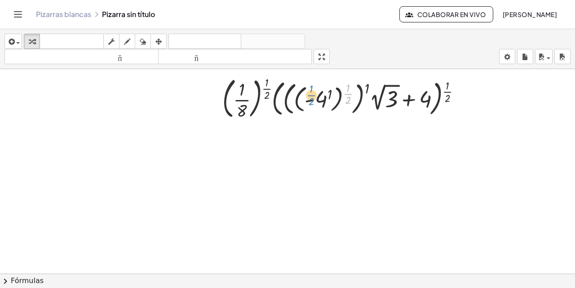
drag, startPoint x: 349, startPoint y: 90, endPoint x: 313, endPoint y: 92, distance: 36.4
click at [313, 92] on div at bounding box center [345, 98] width 255 height 48
drag, startPoint x: 349, startPoint y: 87, endPoint x: 318, endPoint y: 90, distance: 31.1
click at [318, 90] on div at bounding box center [345, 98] width 255 height 48
drag, startPoint x: 347, startPoint y: 88, endPoint x: 323, endPoint y: 90, distance: 23.5
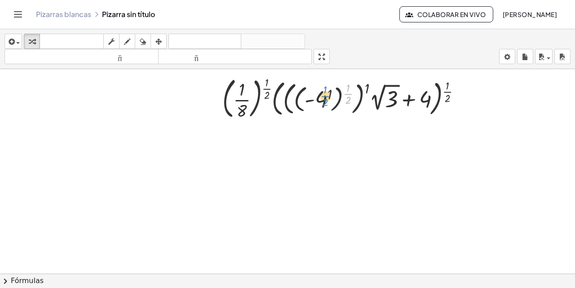
click at [323, 90] on div at bounding box center [345, 98] width 255 height 48
drag, startPoint x: 348, startPoint y: 86, endPoint x: 295, endPoint y: 87, distance: 53.0
click at [295, 87] on div at bounding box center [345, 98] width 255 height 48
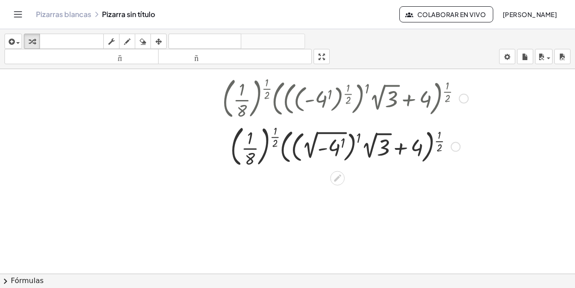
click at [359, 137] on div at bounding box center [345, 146] width 255 height 48
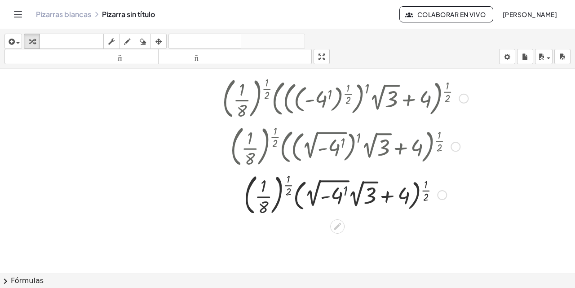
click at [346, 189] on div at bounding box center [345, 194] width 255 height 48
